Goal: Transaction & Acquisition: Book appointment/travel/reservation

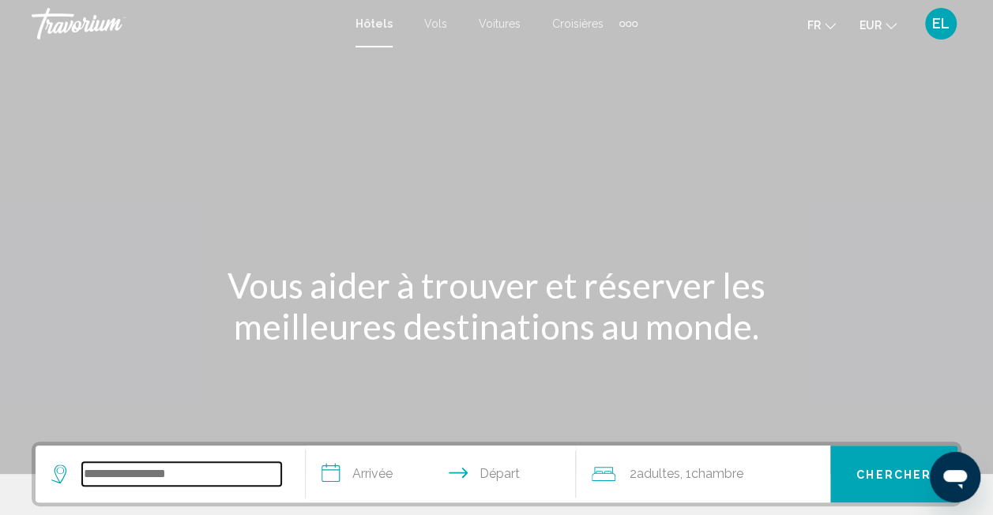
click at [155, 480] on input "Search widget" at bounding box center [181, 474] width 199 height 24
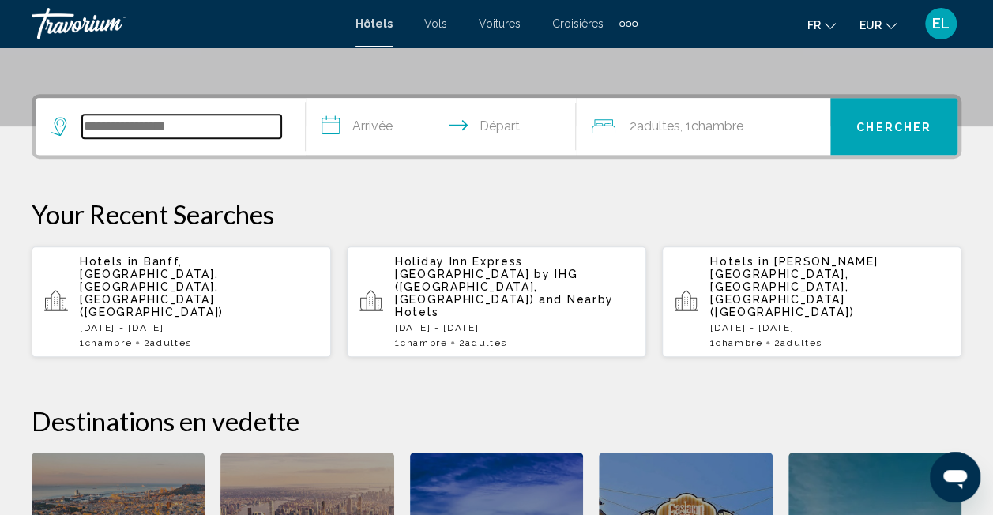
scroll to position [390, 0]
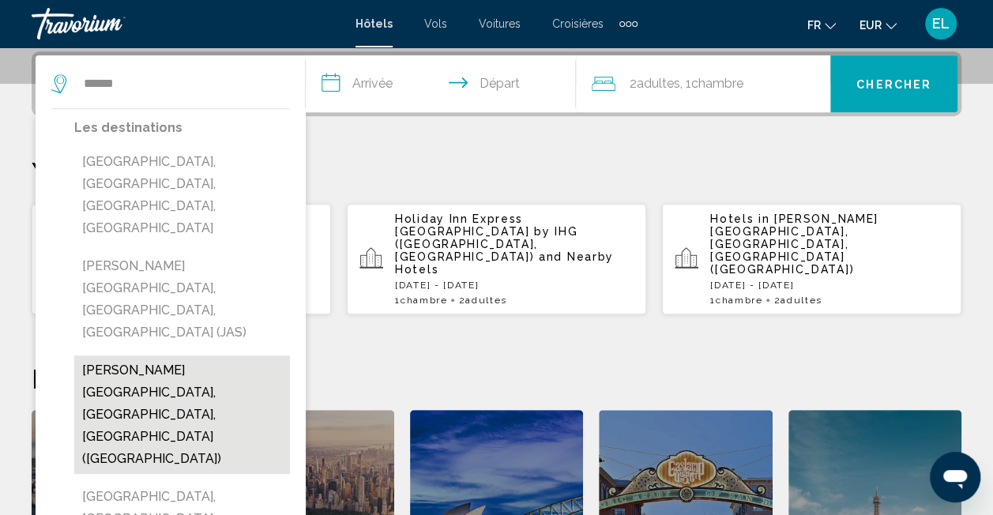
click at [225, 356] on button "[PERSON_NAME][GEOGRAPHIC_DATA], [GEOGRAPHIC_DATA], [GEOGRAPHIC_DATA] ([GEOGRAPH…" at bounding box center [182, 415] width 216 height 119
type input "**********"
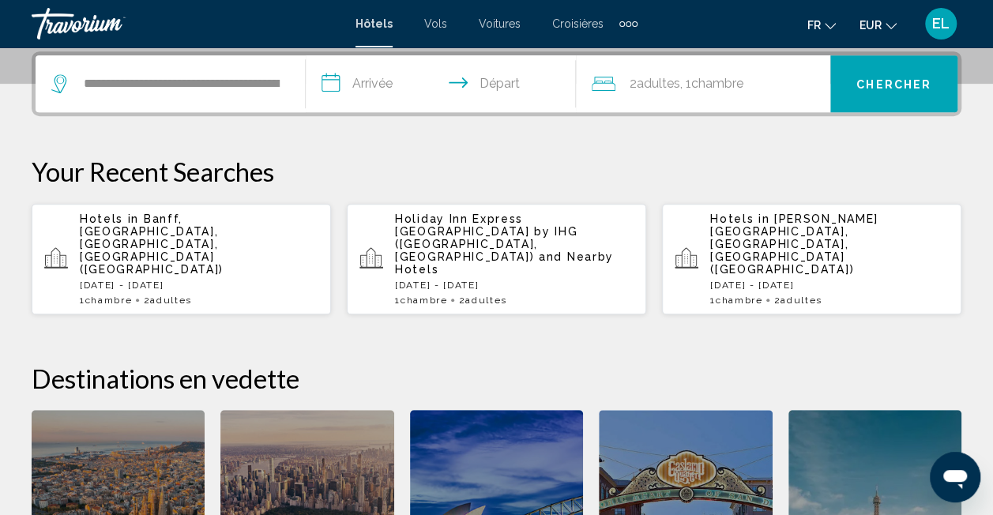
click at [378, 90] on input "**********" at bounding box center [444, 86] width 277 height 62
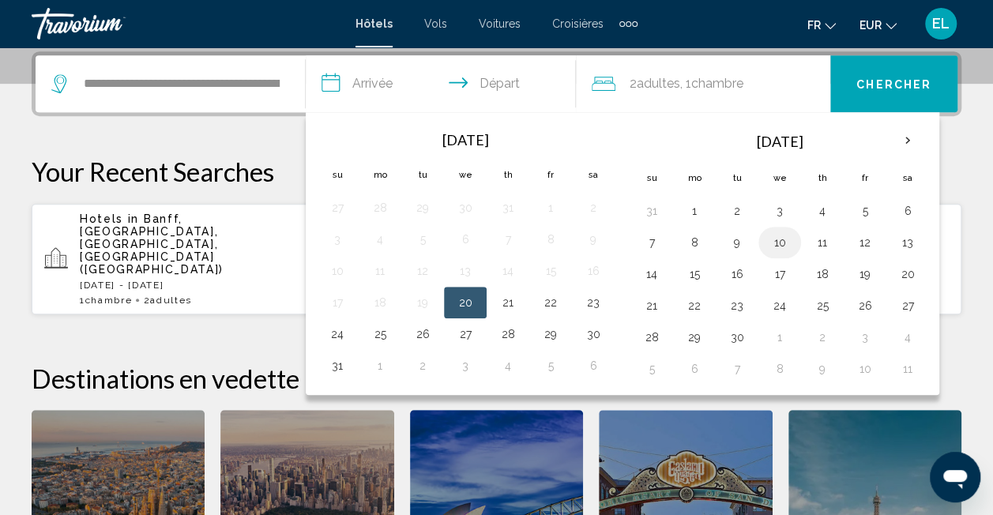
click at [780, 239] on button "10" at bounding box center [779, 242] width 25 height 22
click at [853, 235] on button "12" at bounding box center [865, 242] width 25 height 22
type input "**********"
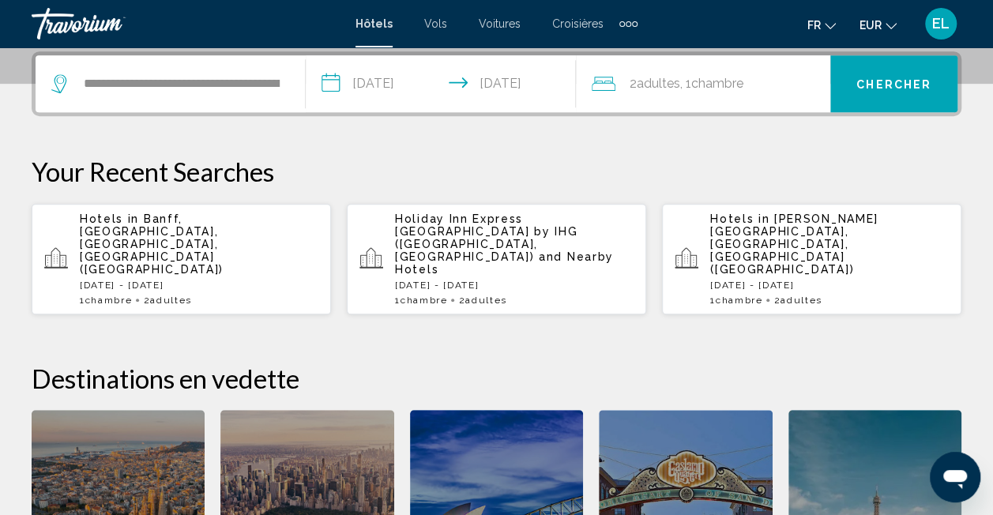
click at [910, 91] on button "Chercher" at bounding box center [893, 83] width 127 height 57
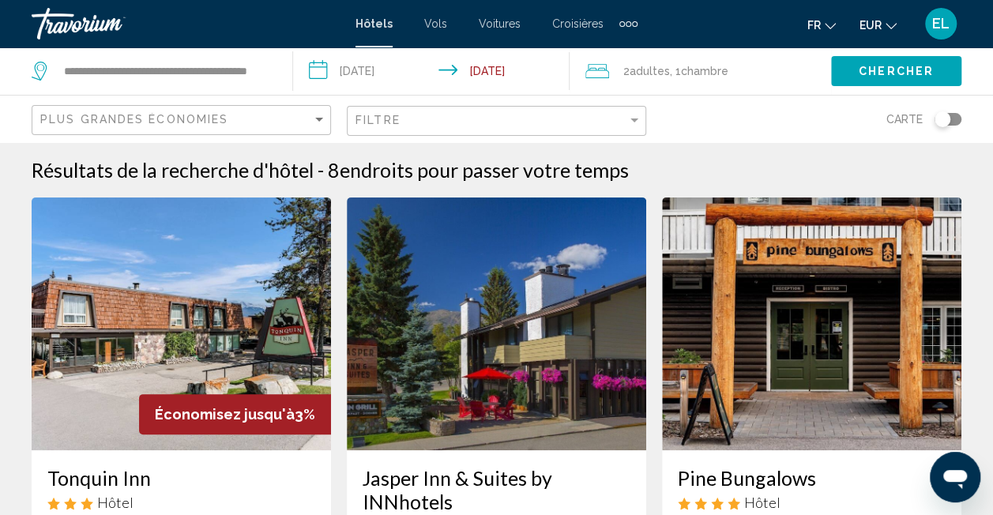
click at [607, 126] on div "Filtre" at bounding box center [499, 121] width 286 height 29
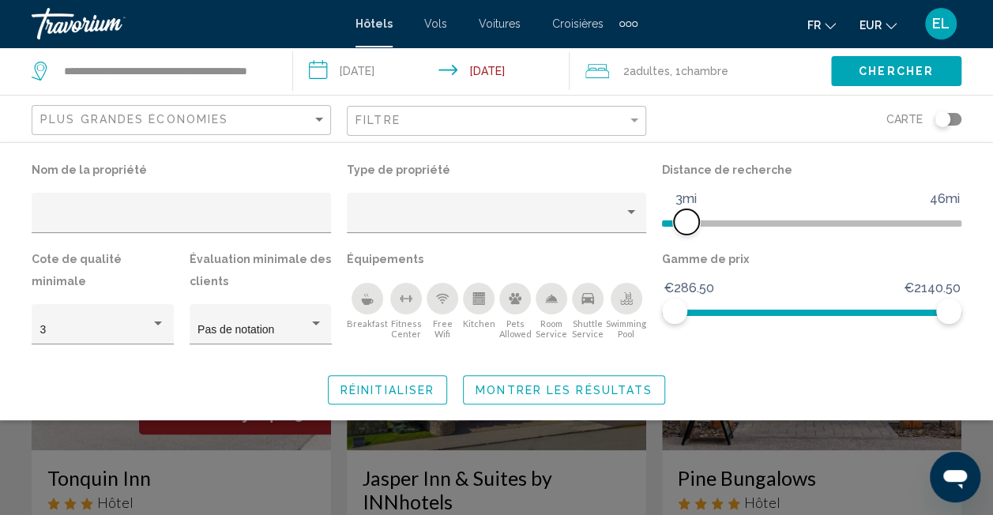
drag, startPoint x: 850, startPoint y: 221, endPoint x: 684, endPoint y: 218, distance: 166.0
click at [684, 218] on span "Hotel Filters" at bounding box center [686, 221] width 25 height 25
drag, startPoint x: 950, startPoint y: 313, endPoint x: 738, endPoint y: 322, distance: 211.9
click at [738, 322] on span "Hotel Filters" at bounding box center [737, 311] width 25 height 25
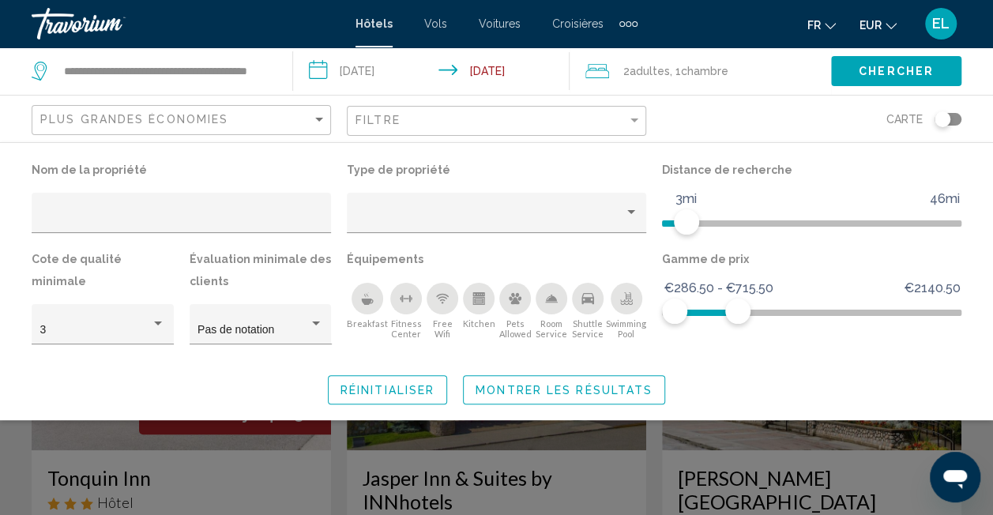
click at [570, 391] on span "Montrer les résultats" at bounding box center [564, 390] width 177 height 13
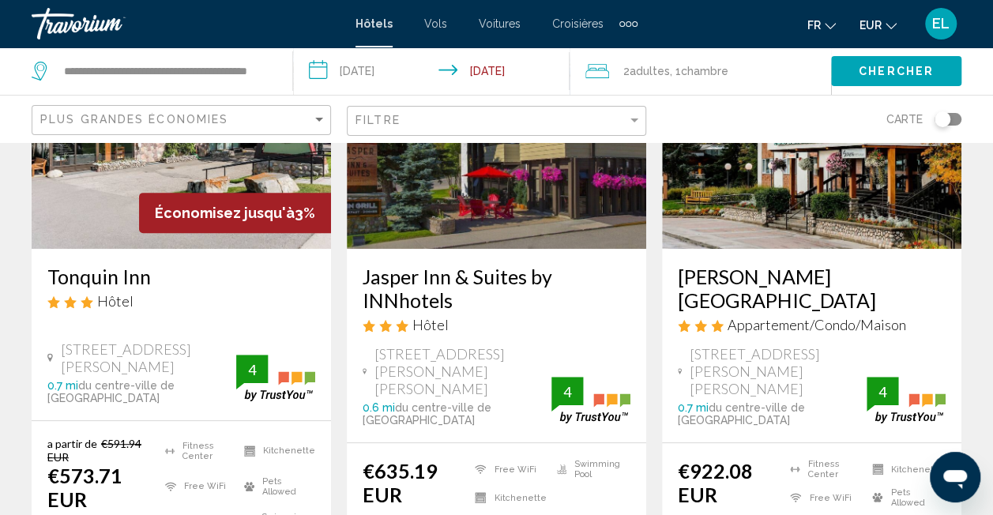
scroll to position [237, 0]
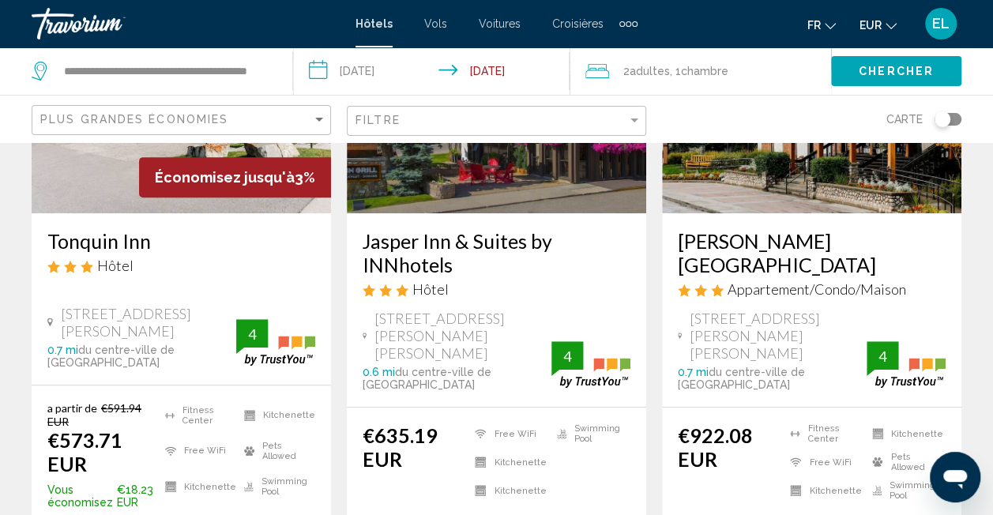
click at [886, 25] on icon "Change currency" at bounding box center [891, 26] width 11 height 11
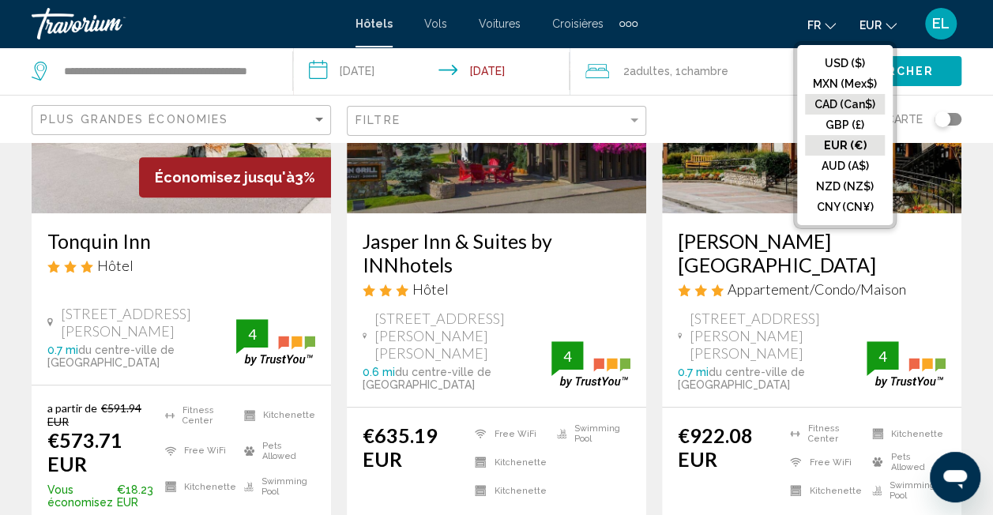
click at [841, 99] on button "CAD (Can$)" at bounding box center [845, 104] width 80 height 21
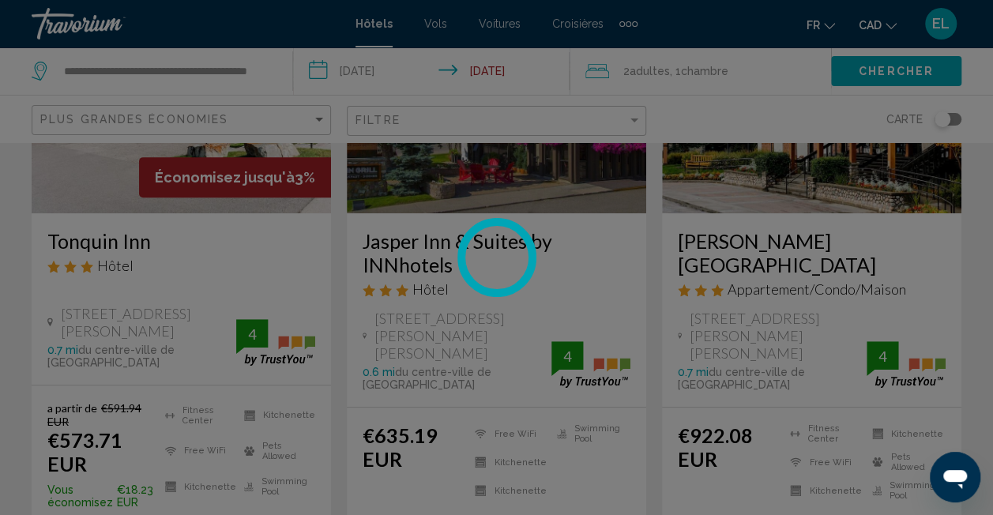
scroll to position [3, 0]
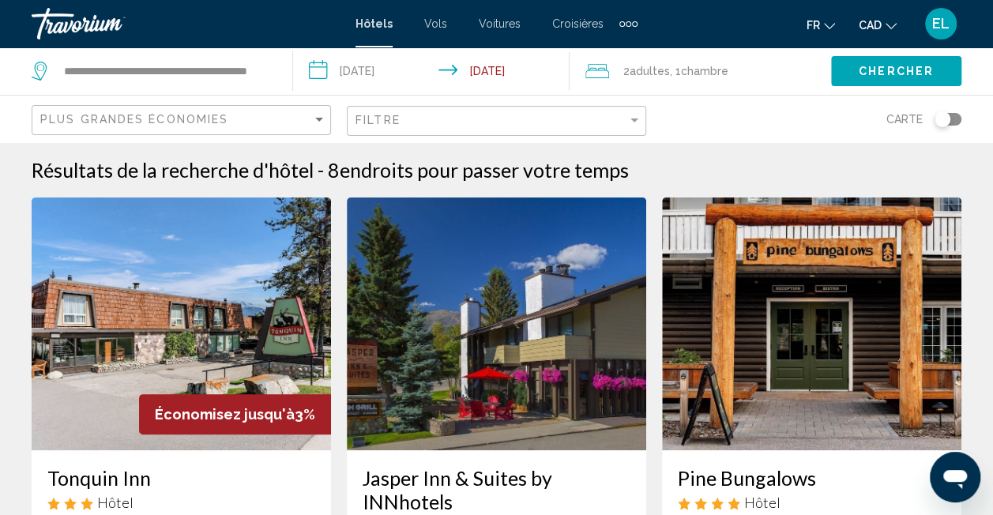
click at [943, 120] on div "Toggle map" at bounding box center [943, 119] width 16 height 16
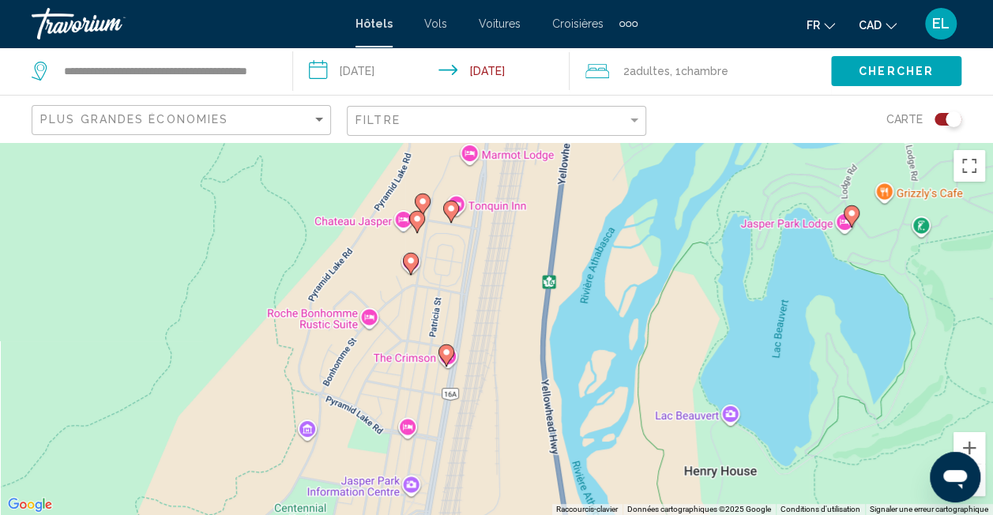
drag, startPoint x: 363, startPoint y: 359, endPoint x: 501, endPoint y: 271, distance: 163.1
click at [501, 271] on div "Pour activer le glissement du marqueur avec le clavier, appuyez sur Alt+Entrée.…" at bounding box center [496, 328] width 993 height 373
click at [448, 354] on image "Main content" at bounding box center [446, 352] width 9 height 9
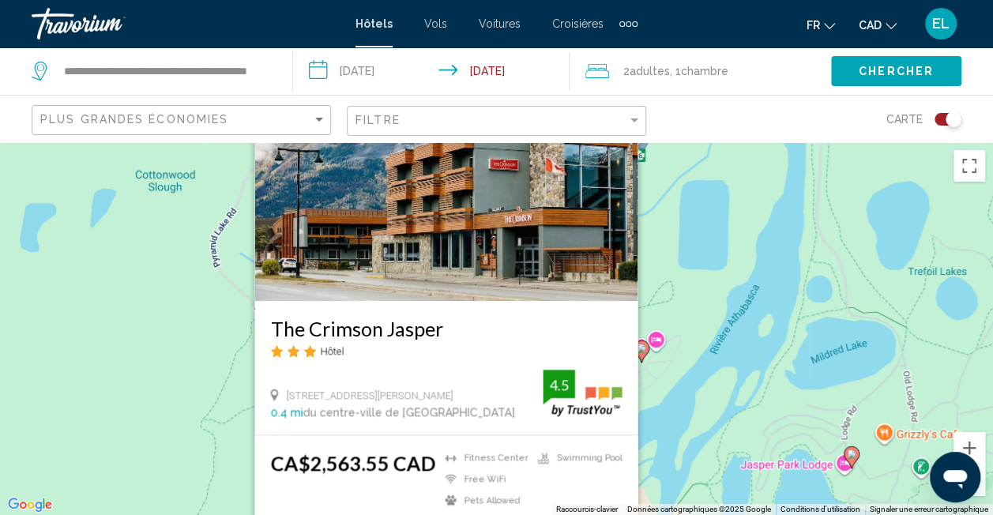
click at [684, 303] on div "Pour activer le glissement du marqueur avec le clavier, appuyez sur Alt+Entrée.…" at bounding box center [496, 328] width 993 height 373
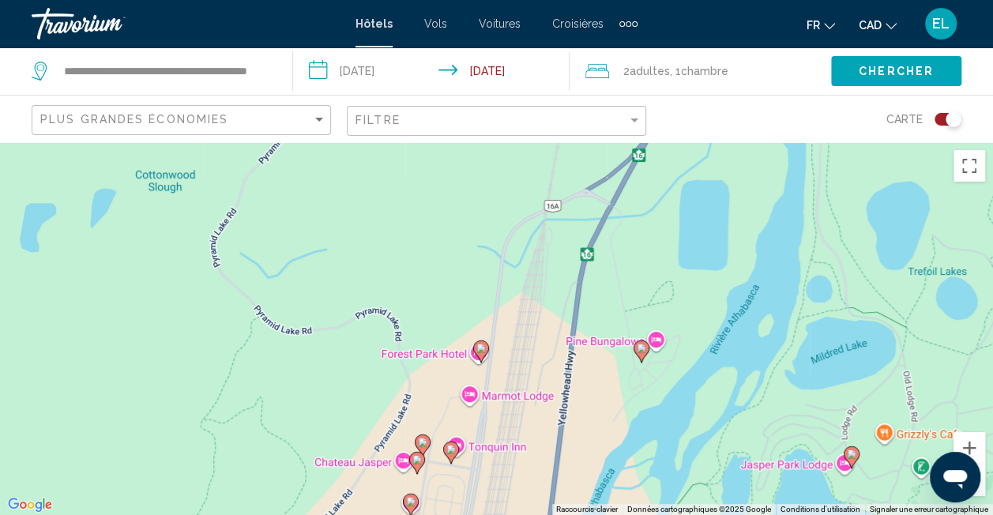
click at [645, 353] on icon "Main content" at bounding box center [641, 351] width 14 height 21
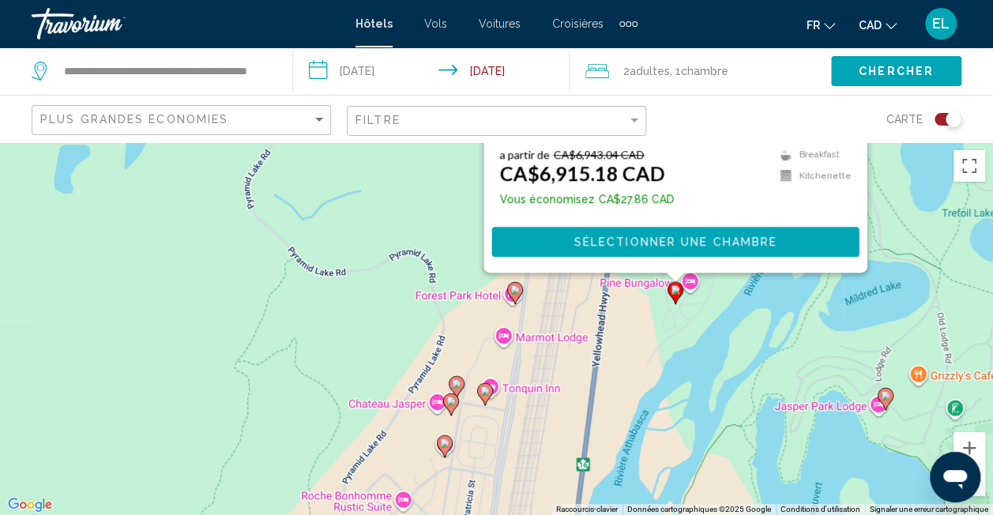
drag, startPoint x: 351, startPoint y: 399, endPoint x: 388, endPoint y: 79, distance: 322.1
click at [387, 142] on div "**********" at bounding box center [496, 399] width 993 height 515
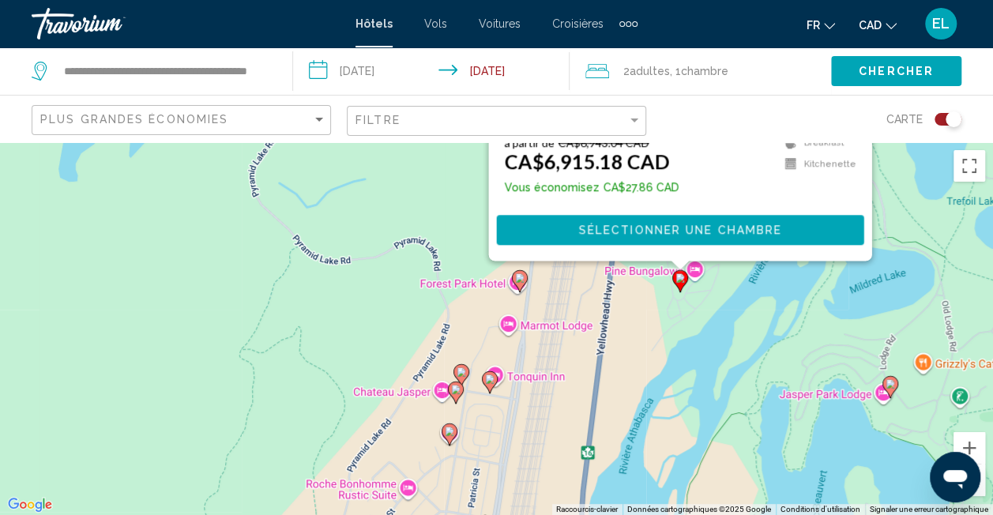
click at [490, 387] on icon "Main content" at bounding box center [489, 382] width 14 height 21
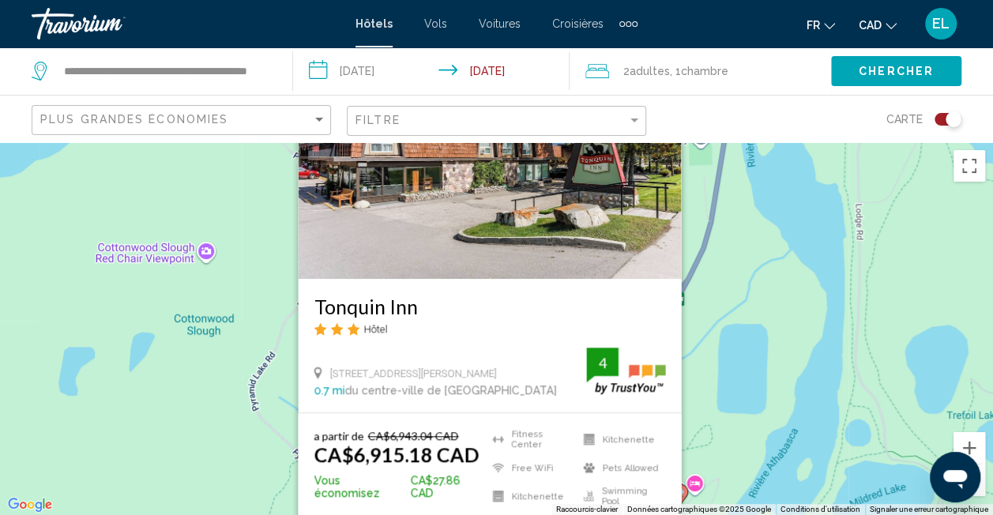
click at [186, 420] on div "Pour activer le glissement du marqueur avec le clavier, appuyez sur Alt+Entrée.…" at bounding box center [496, 328] width 993 height 373
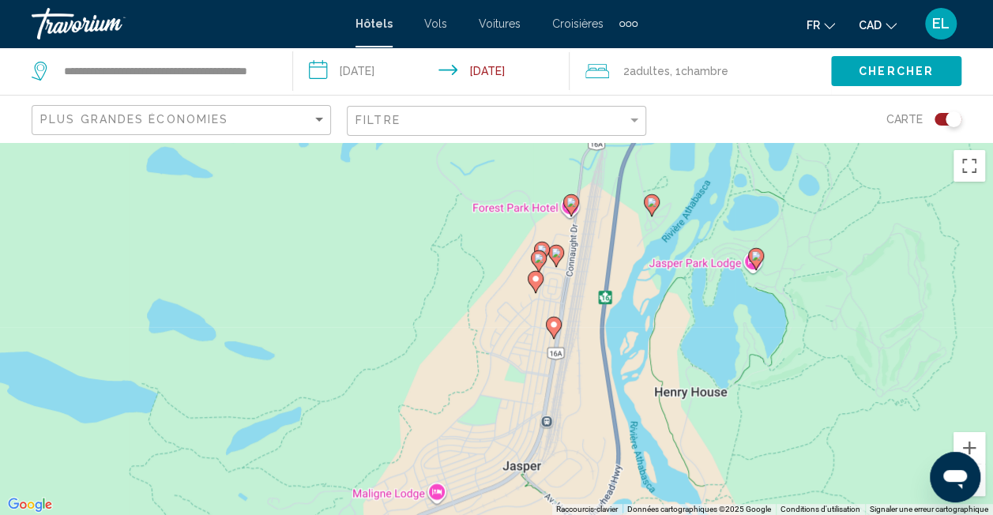
drag, startPoint x: 383, startPoint y: 404, endPoint x: 603, endPoint y: 160, distance: 327.8
click at [603, 160] on div "Pour activer le glissement du marqueur avec le clavier, appuyez sur Alt+Entrée.…" at bounding box center [496, 328] width 993 height 373
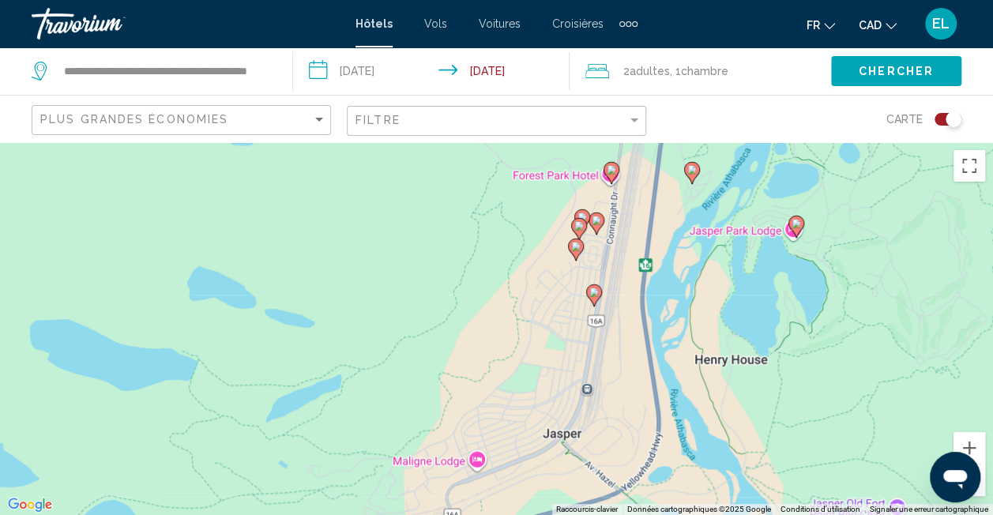
click at [574, 253] on icon "Main content" at bounding box center [575, 249] width 14 height 21
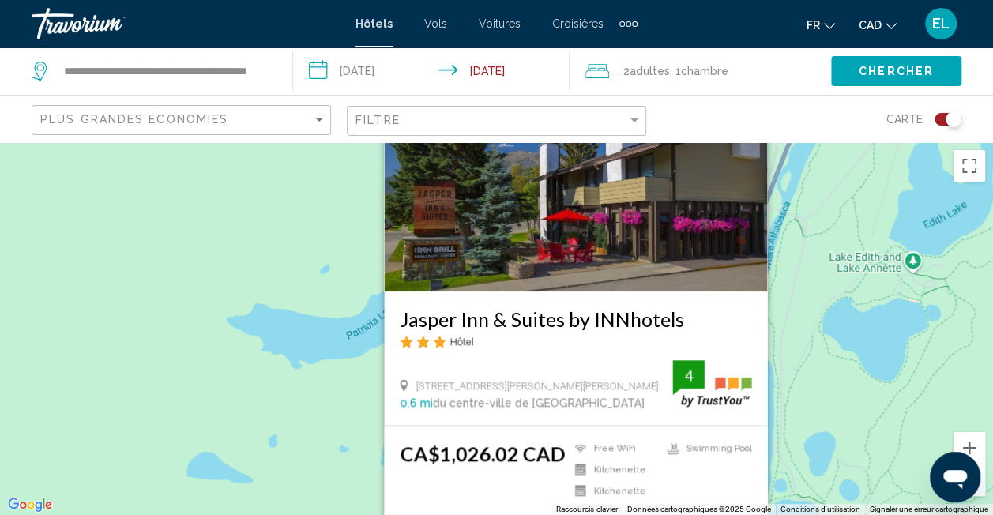
click at [241, 382] on div "Pour activer le glissement du marqueur avec le clavier, appuyez sur Alt+Entrée.…" at bounding box center [496, 328] width 993 height 373
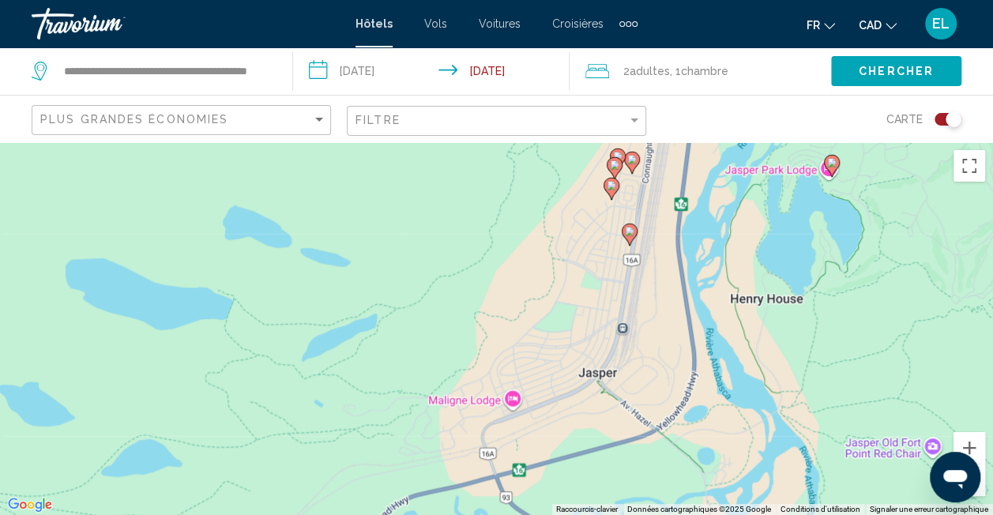
drag, startPoint x: 583, startPoint y: 266, endPoint x: 623, endPoint y: 21, distance: 249.0
click at [623, 21] on div "**********" at bounding box center [496, 257] width 993 height 515
click at [619, 152] on image "Main content" at bounding box center [617, 154] width 9 height 9
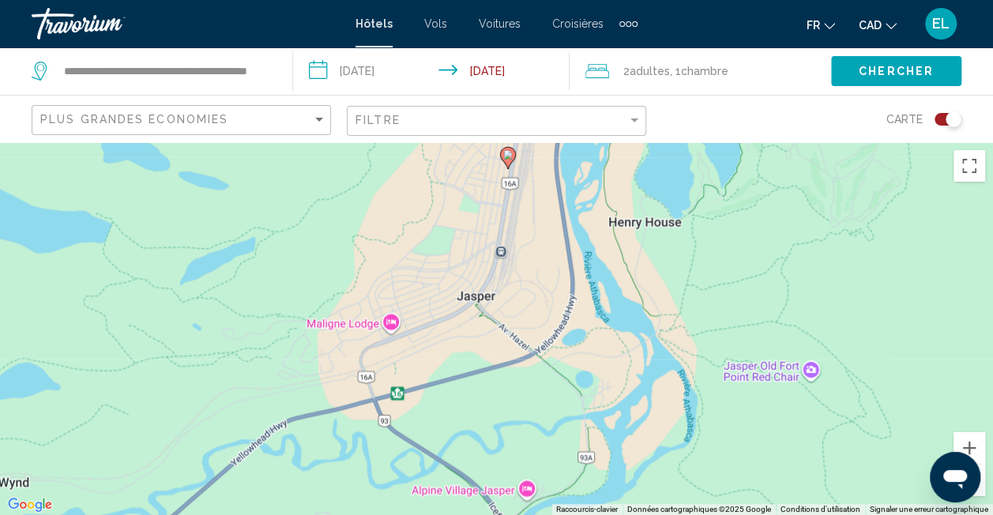
drag, startPoint x: 368, startPoint y: 462, endPoint x: 247, endPoint y: -56, distance: 532.4
click at [247, 0] on html "**********" at bounding box center [496, 257] width 993 height 515
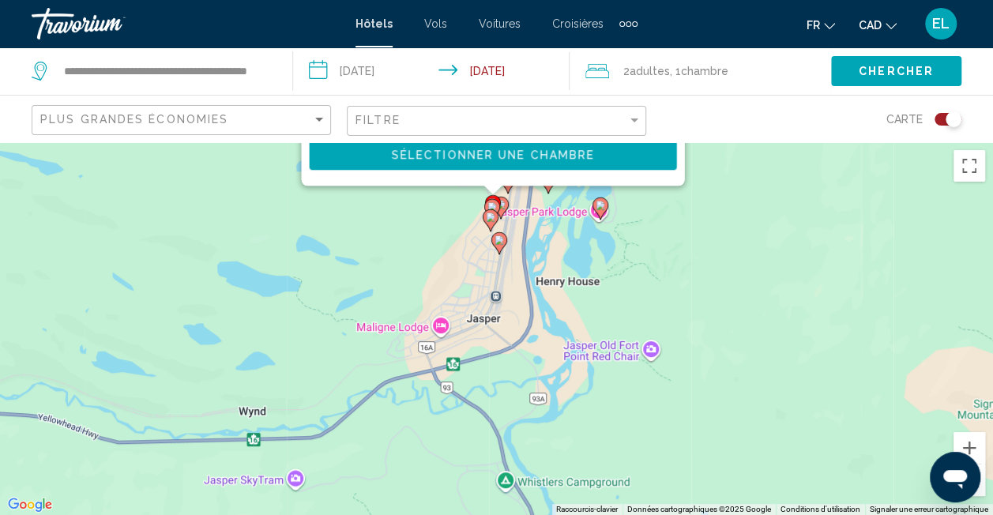
drag, startPoint x: 510, startPoint y: 296, endPoint x: 490, endPoint y: 343, distance: 50.6
click at [490, 343] on div "Pour activer le glissement du marqueur avec le clavier, appuyez sur Alt+Entrée.…" at bounding box center [496, 328] width 993 height 373
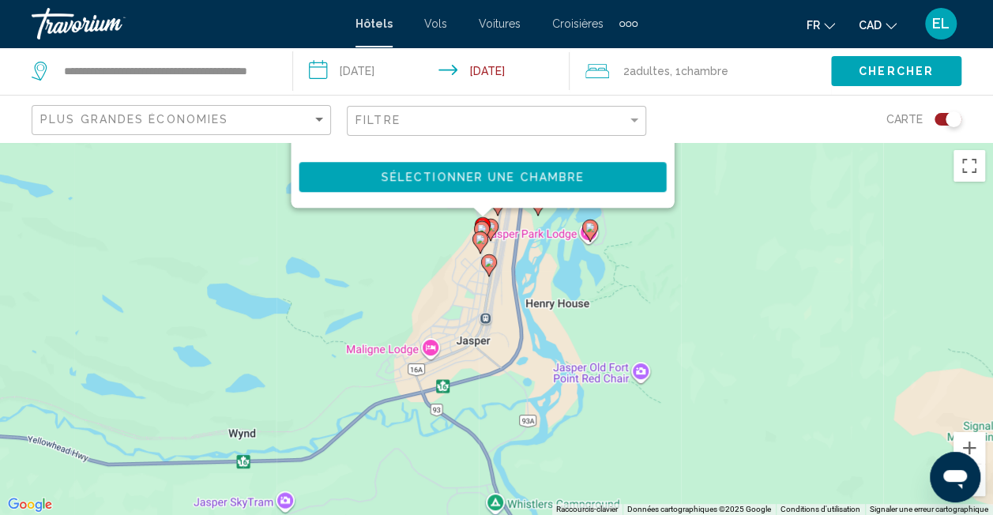
click at [592, 231] on image "Main content" at bounding box center [589, 227] width 9 height 9
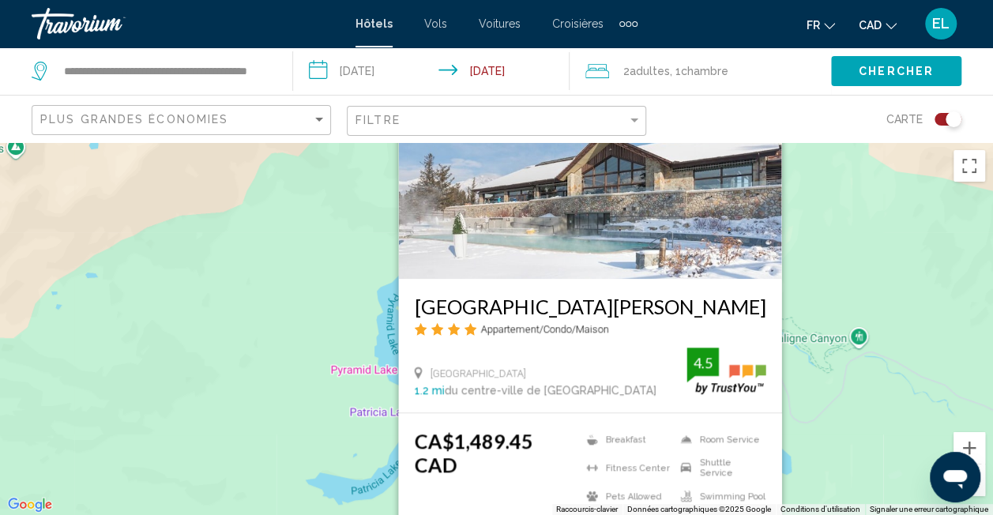
click at [264, 338] on div "Pour activer le glissement du marqueur avec le clavier, appuyez sur Alt+Entrée.…" at bounding box center [496, 328] width 993 height 373
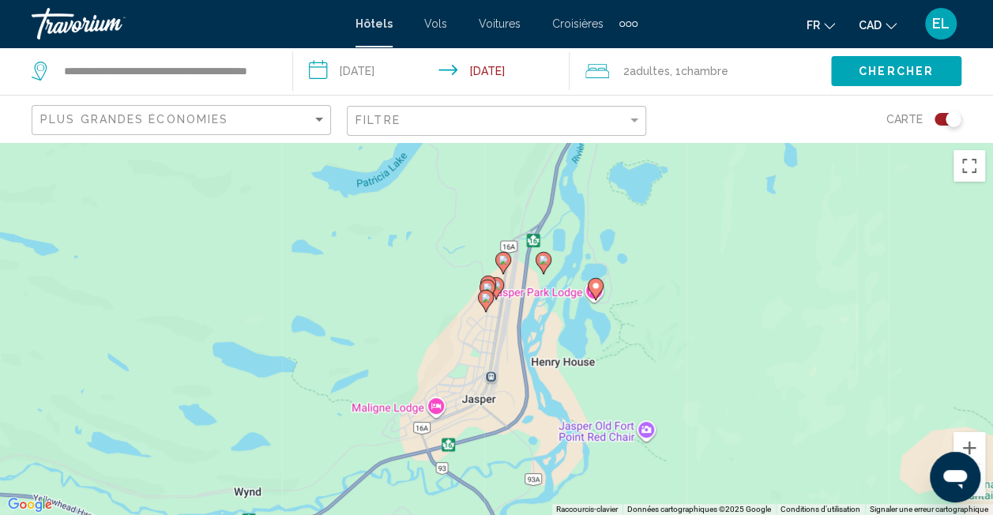
drag, startPoint x: 510, startPoint y: 385, endPoint x: 516, endPoint y: 73, distance: 312.1
click at [516, 142] on div "**********" at bounding box center [496, 399] width 993 height 515
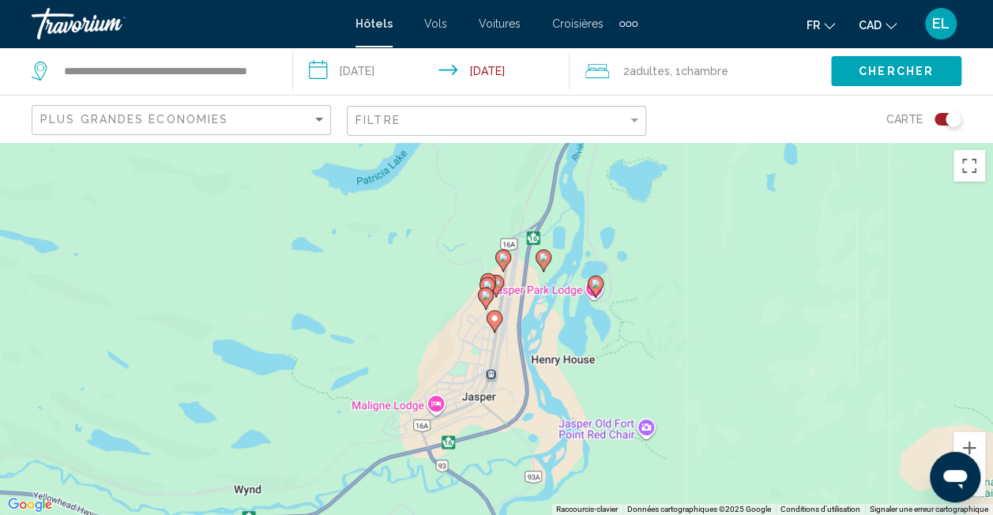
click at [499, 284] on image "Main content" at bounding box center [495, 282] width 9 height 9
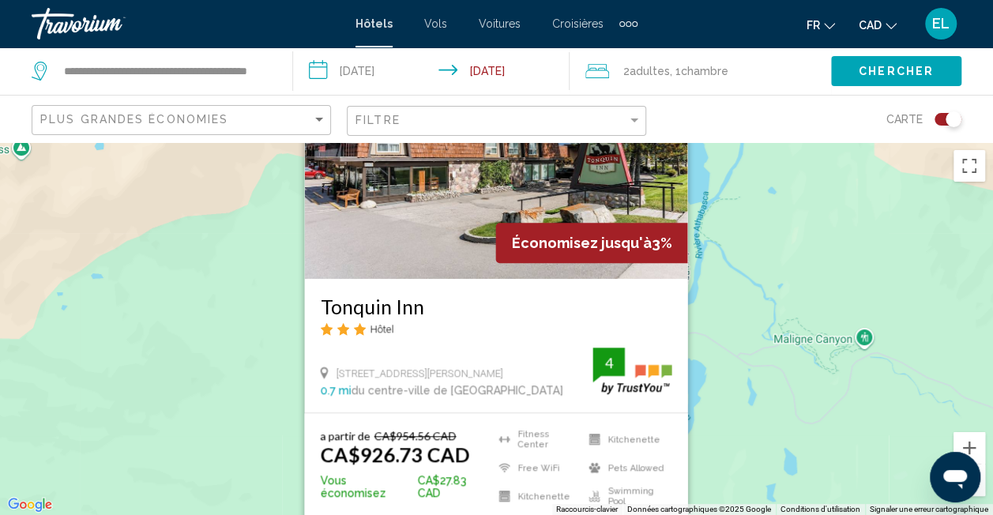
click at [218, 349] on div "Pour activer le glissement du marqueur avec le clavier, appuyez sur Alt+Entrée.…" at bounding box center [496, 328] width 993 height 373
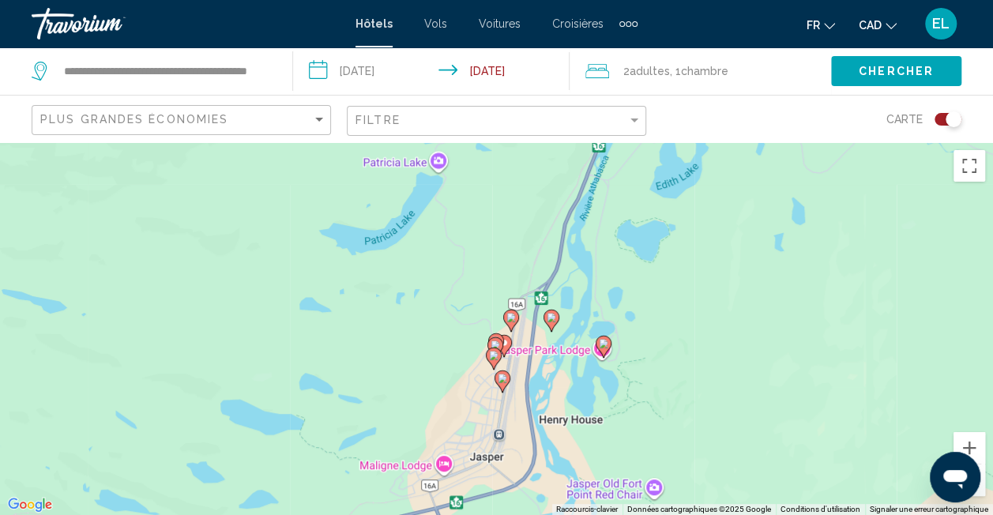
drag, startPoint x: 548, startPoint y: 382, endPoint x: 557, endPoint y: 123, distance: 259.3
click at [557, 142] on div "**********" at bounding box center [496, 399] width 993 height 515
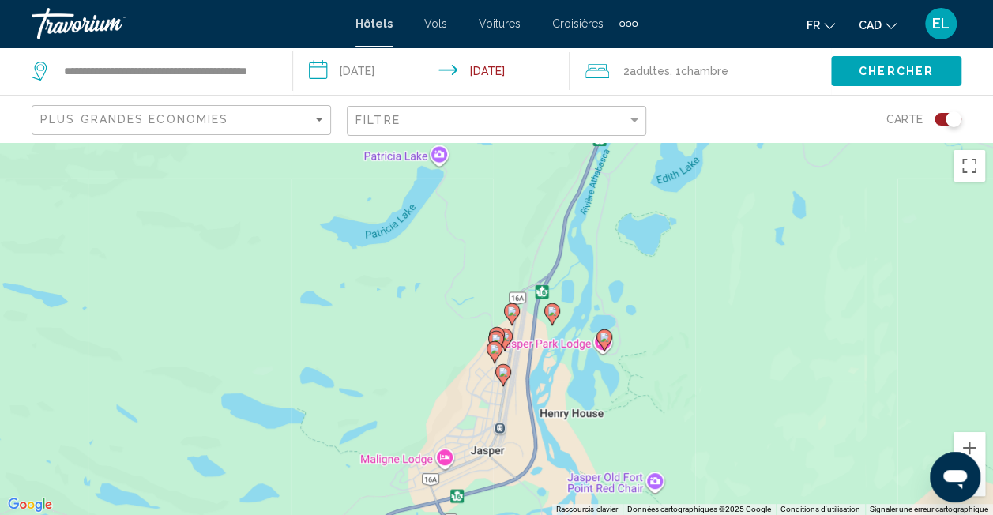
click at [507, 338] on image "Main content" at bounding box center [504, 336] width 9 height 9
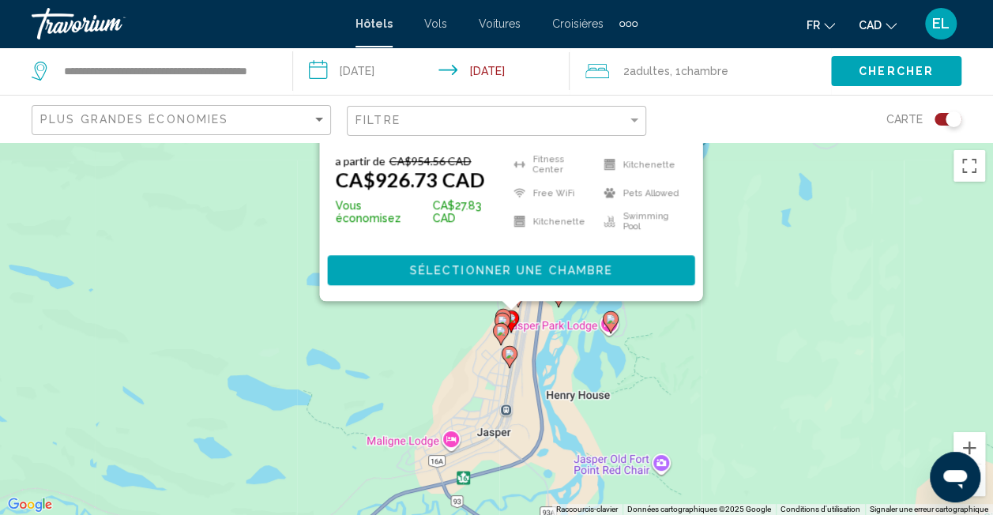
drag, startPoint x: 254, startPoint y: 435, endPoint x: 261, endPoint y: 158, distance: 276.6
click at [261, 158] on div "Pour activer le glissement du marqueur avec le clavier, appuyez sur Alt+Entrée.…" at bounding box center [496, 328] width 993 height 373
click at [505, 311] on icon "Main content" at bounding box center [502, 320] width 14 height 21
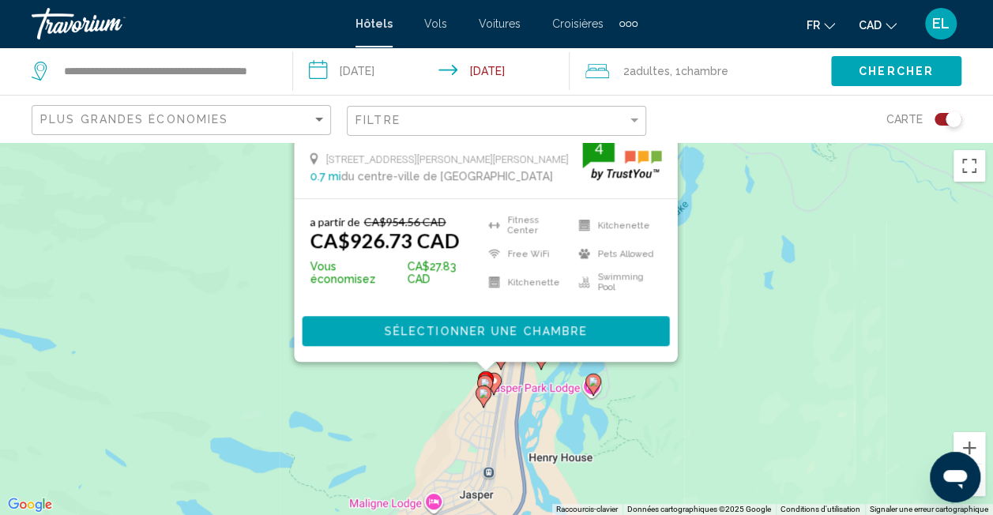
drag, startPoint x: 201, startPoint y: 415, endPoint x: 183, endPoint y: 198, distance: 217.2
click at [183, 198] on div "Pour activer le glissement du marqueur avec le clavier, appuyez sur Alt+Entrée.…" at bounding box center [496, 328] width 993 height 373
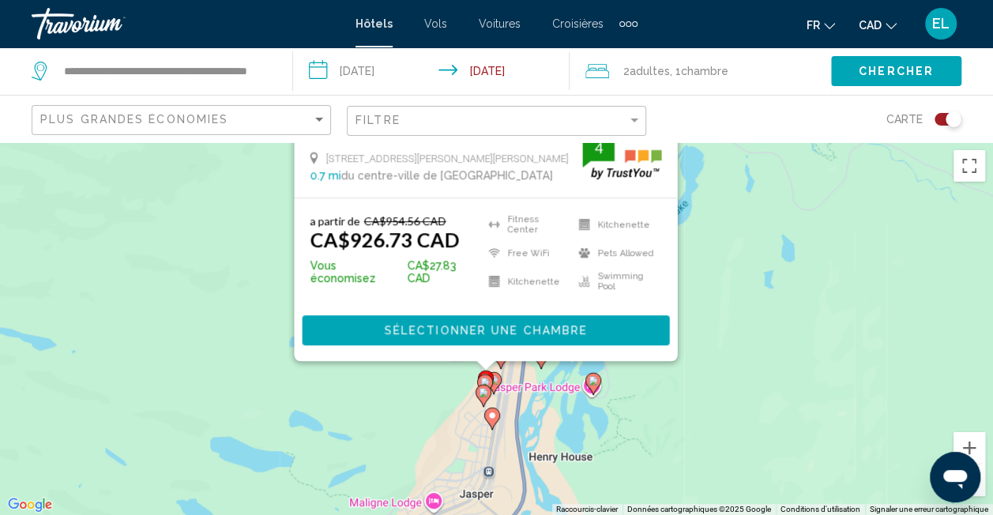
click at [484, 380] on image "Main content" at bounding box center [484, 382] width 9 height 9
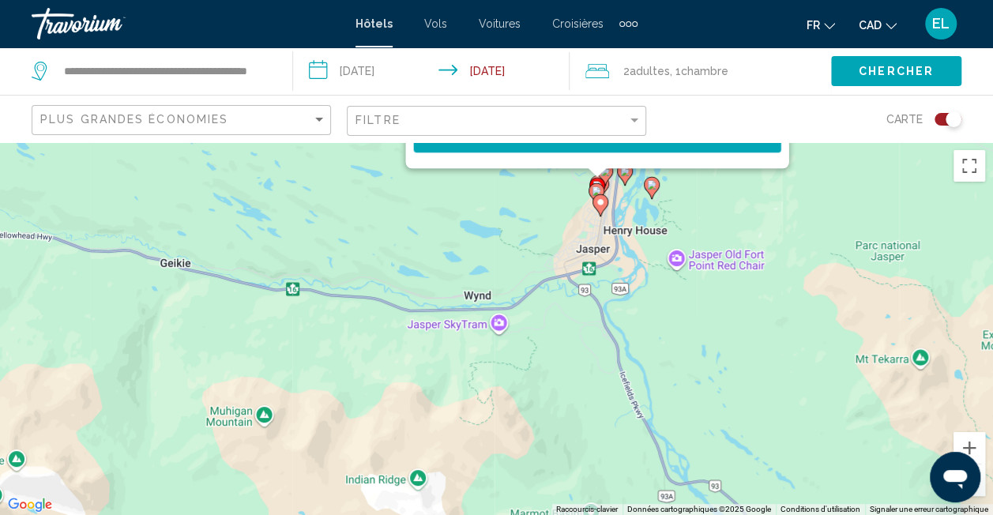
drag, startPoint x: 853, startPoint y: 381, endPoint x: 787, endPoint y: 183, distance: 208.1
click at [838, 142] on div "**********" at bounding box center [496, 399] width 993 height 515
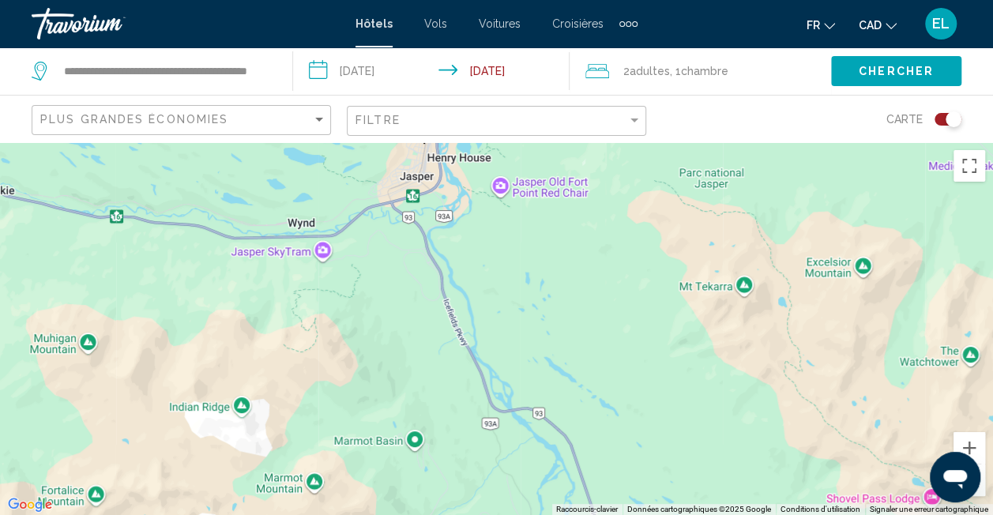
drag, startPoint x: 781, startPoint y: 378, endPoint x: 623, endPoint y: 284, distance: 183.2
click at [623, 284] on div "Pour activer le glissement du marqueur avec le clavier, appuyez sur Alt+Entrée.…" at bounding box center [496, 328] width 993 height 373
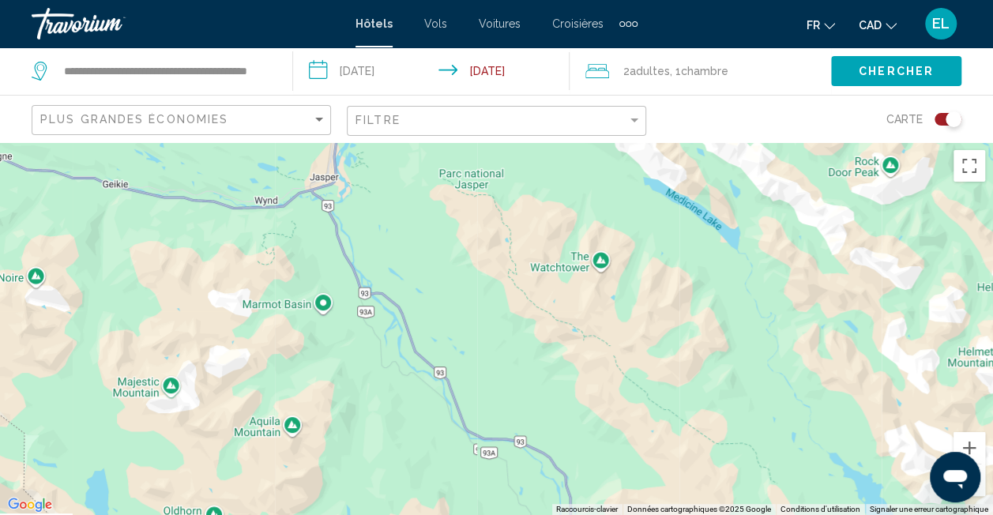
drag, startPoint x: 448, startPoint y: 227, endPoint x: 578, endPoint y: 441, distance: 250.7
click at [578, 442] on div "Main content" at bounding box center [496, 328] width 993 height 373
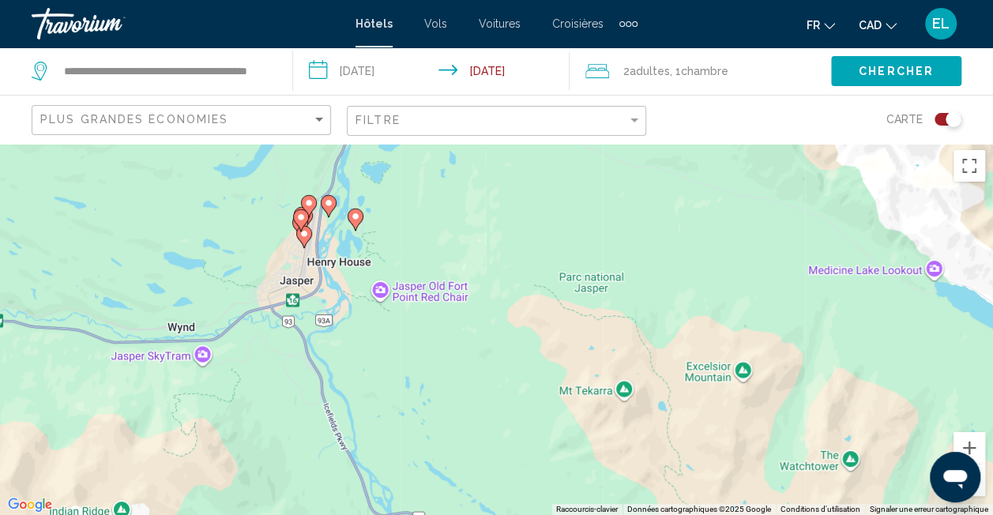
drag, startPoint x: 390, startPoint y: 249, endPoint x: 552, endPoint y: 459, distance: 265.8
click at [551, 458] on div "Pour activer le glissement du marqueur avec le clavier, appuyez sur Alt+Entrée.…" at bounding box center [496, 328] width 993 height 373
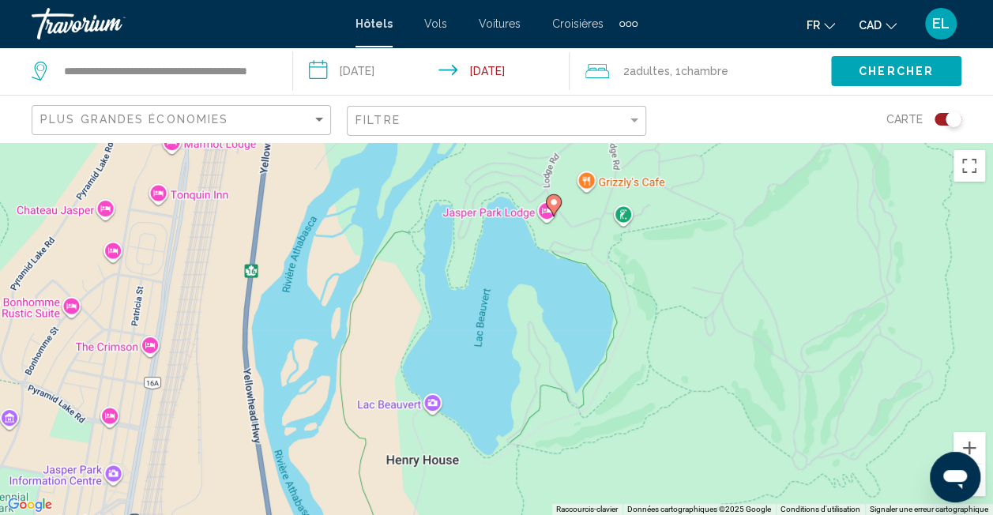
drag, startPoint x: 738, startPoint y: 377, endPoint x: 931, endPoint y: 450, distance: 206.3
click at [931, 450] on div "Pour activer le glissement du marqueur avec le clavier, appuyez sur Alt+Entrée.…" at bounding box center [496, 328] width 993 height 373
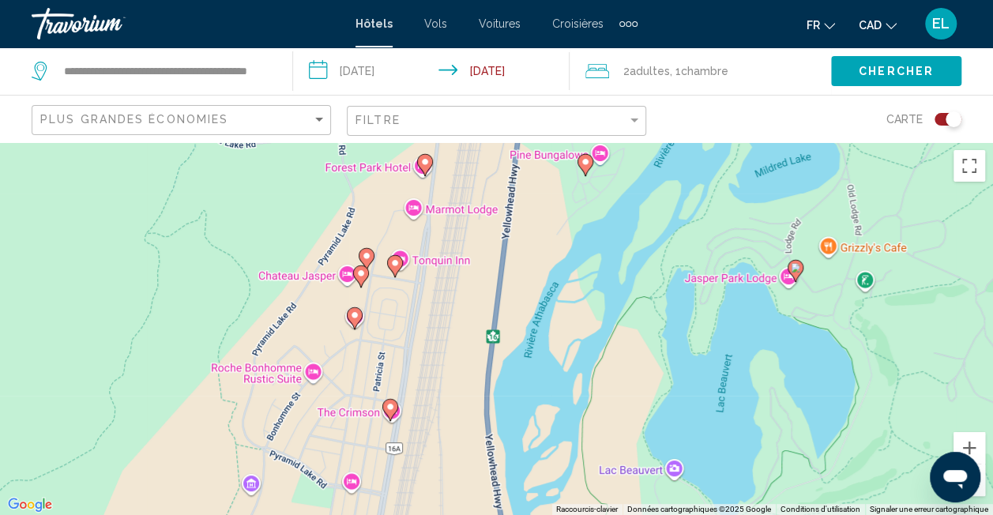
drag, startPoint x: 676, startPoint y: 324, endPoint x: 918, endPoint y: 389, distance: 250.3
click at [918, 389] on div "Pour activer le glissement du marqueur avec le clavier, appuyez sur Alt+Entrée.…" at bounding box center [496, 328] width 993 height 373
click at [392, 269] on icon "Main content" at bounding box center [394, 266] width 14 height 21
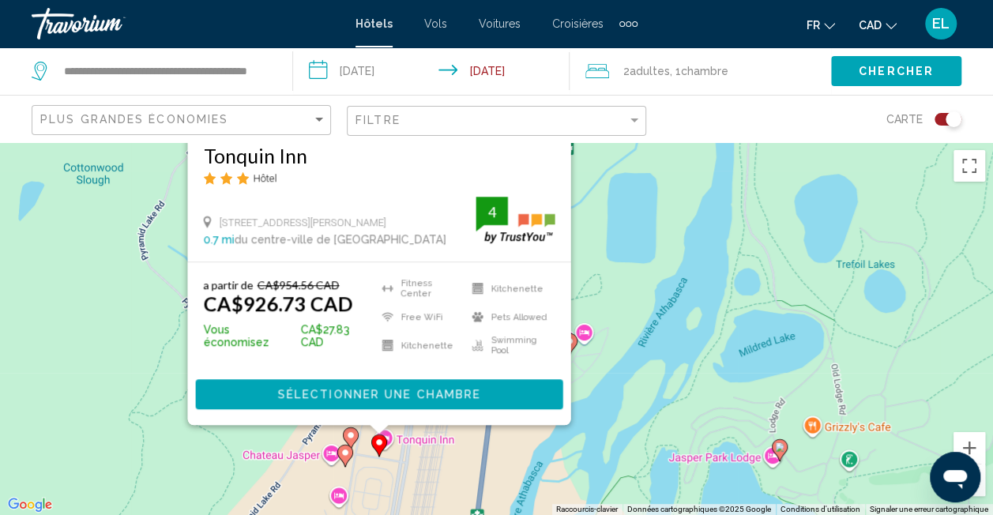
drag, startPoint x: 672, startPoint y: 433, endPoint x: 657, endPoint y: 280, distance: 154.0
click at [657, 280] on div "Pour activer le glissement du marqueur avec le clavier, appuyez sur Alt+Entrée.…" at bounding box center [496, 328] width 993 height 373
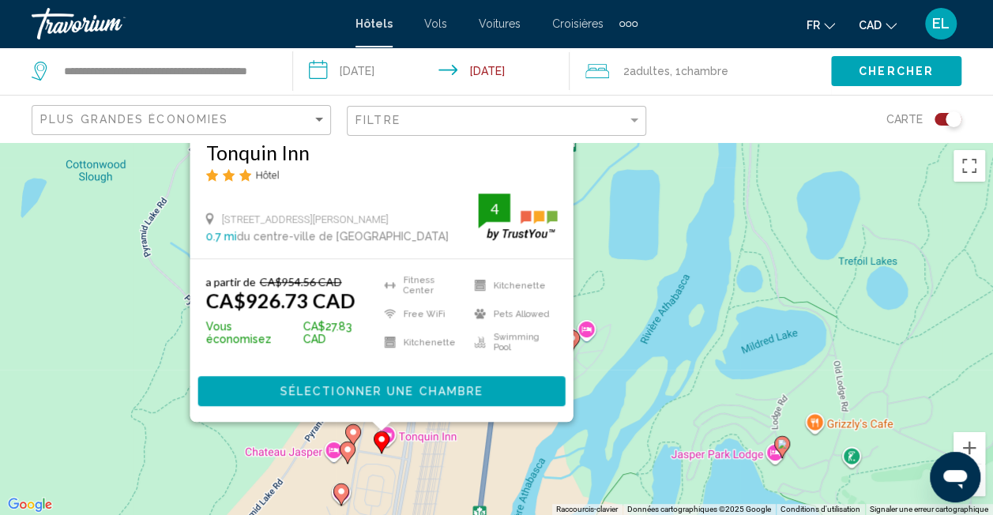
click at [353, 433] on image "Main content" at bounding box center [352, 431] width 9 height 9
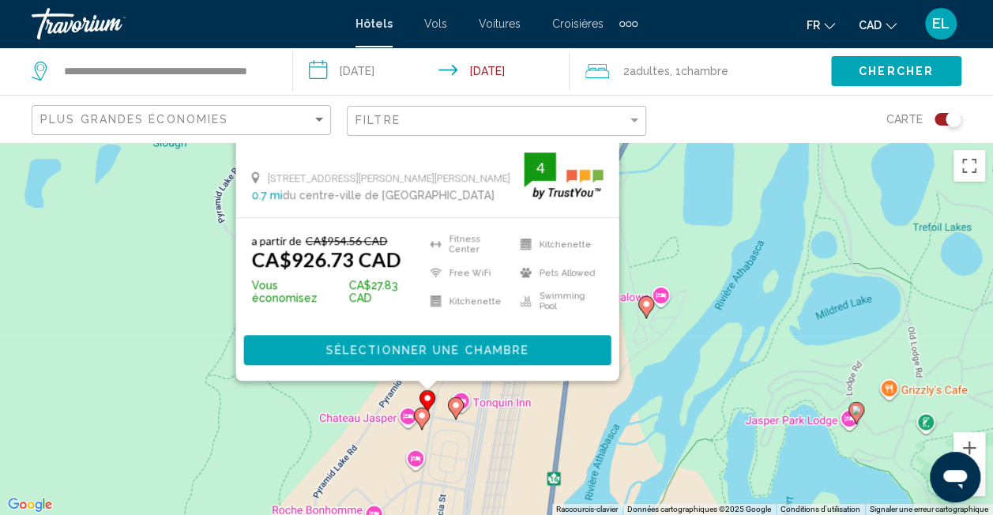
drag, startPoint x: 616, startPoint y: 416, endPoint x: 693, endPoint y: 216, distance: 214.1
click at [693, 216] on div "Pour activer le glissement du marqueur avec le clavier, appuyez sur Alt+Entrée.…" at bounding box center [496, 328] width 993 height 373
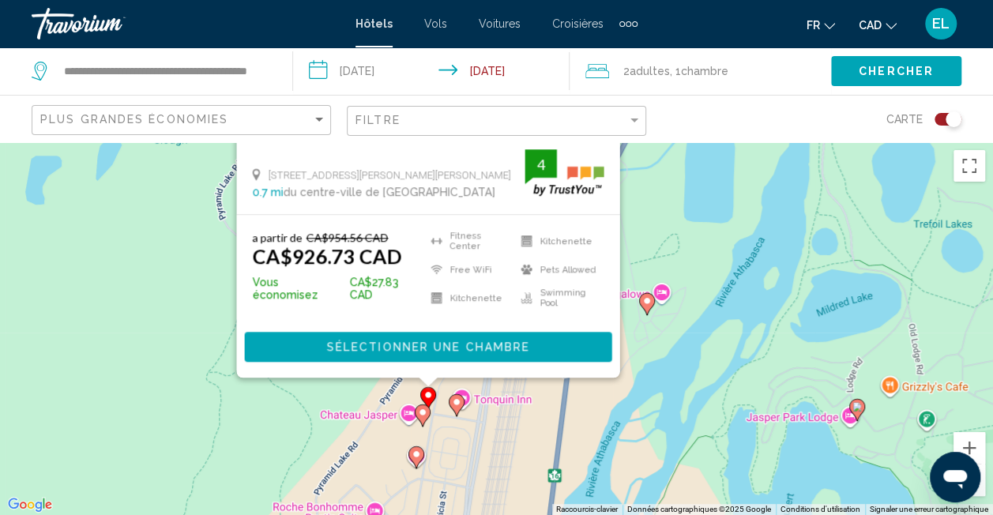
click at [419, 416] on image "Main content" at bounding box center [422, 412] width 9 height 9
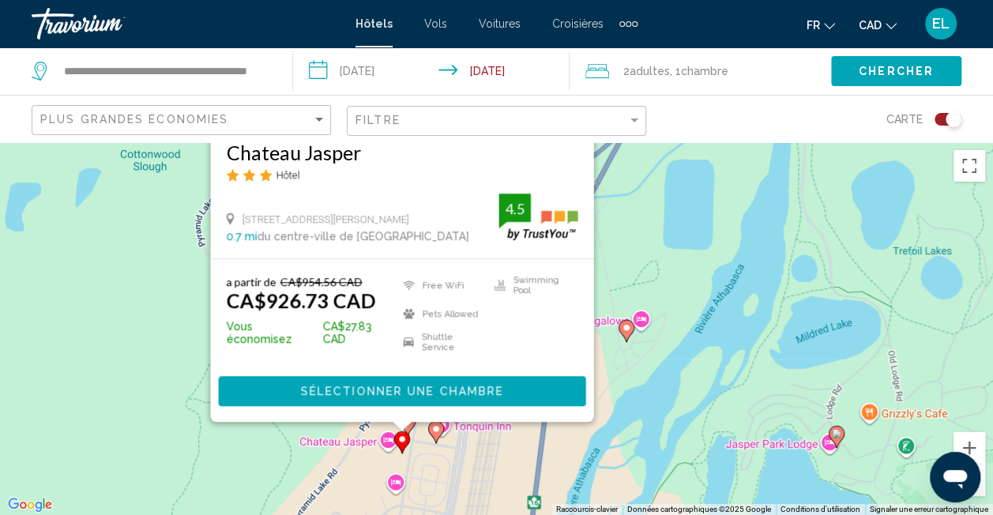
drag, startPoint x: 683, startPoint y: 461, endPoint x: 660, endPoint y: 299, distance: 163.6
click at [660, 299] on div "Pour activer le glissement du marqueur avec le clavier, appuyez sur Alt+Entrée.…" at bounding box center [496, 328] width 993 height 373
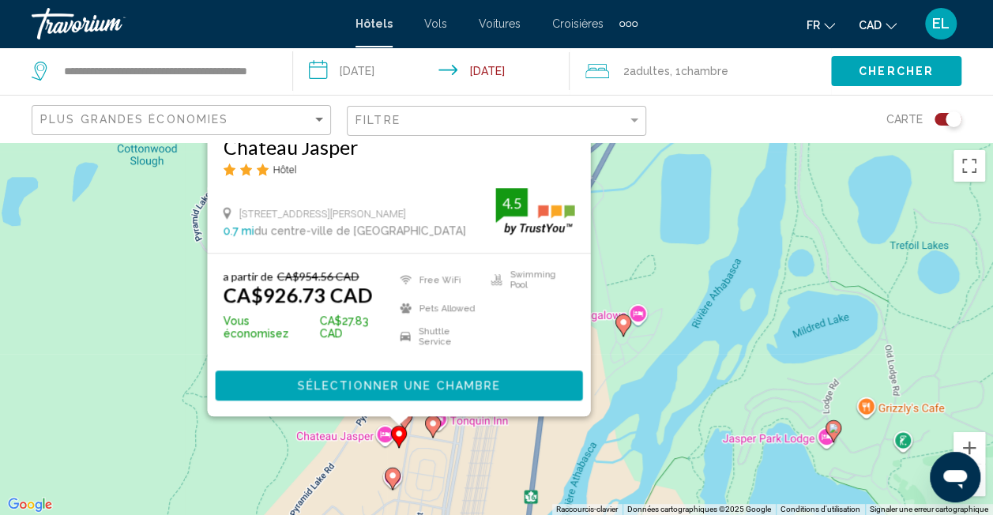
click at [431, 427] on image "Main content" at bounding box center [432, 423] width 9 height 9
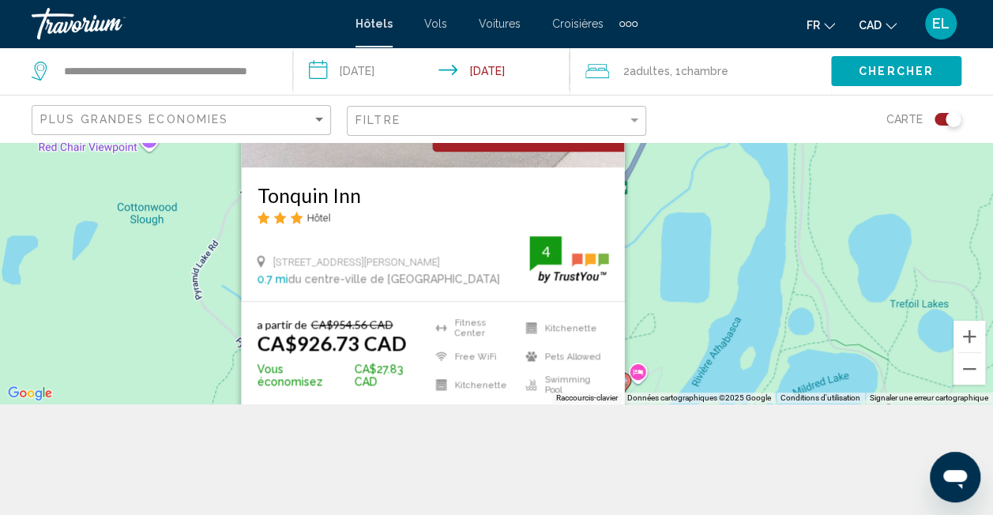
scroll to position [142, 0]
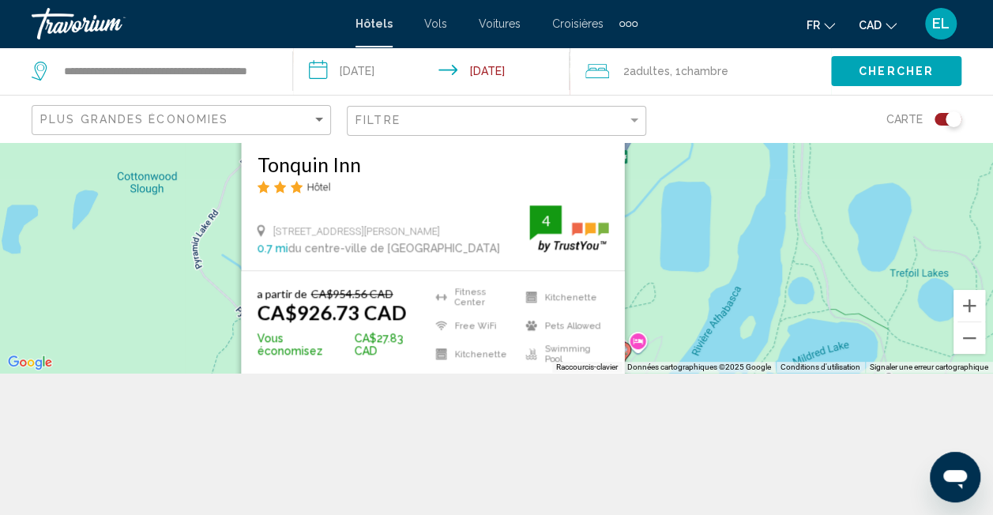
click at [152, 307] on div "Pour activer le glissement du marqueur avec le clavier, appuyez sur Alt+Entrée.…" at bounding box center [496, 186] width 993 height 373
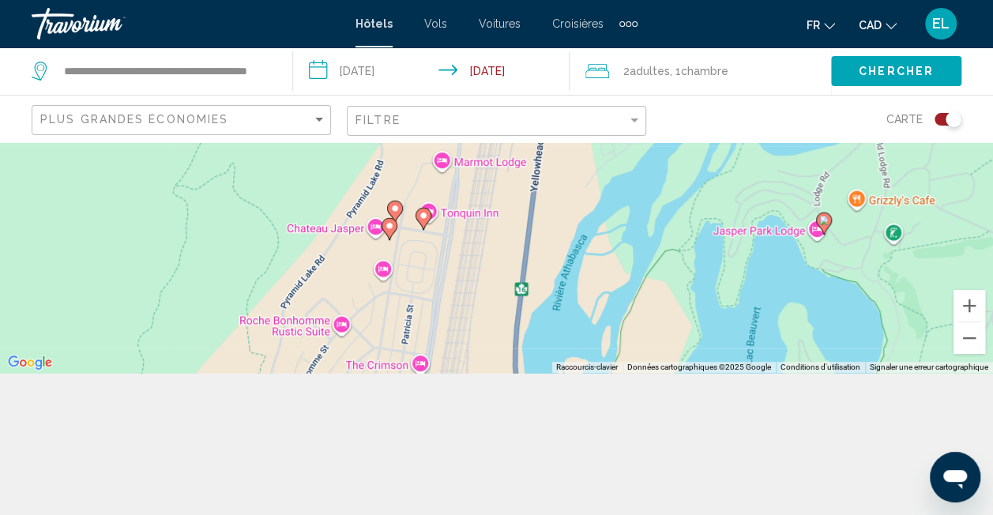
drag, startPoint x: 569, startPoint y: 315, endPoint x: 559, endPoint y: 80, distance: 235.6
click at [559, 80] on div "**********" at bounding box center [496, 257] width 993 height 515
click at [417, 360] on image "Main content" at bounding box center [418, 359] width 9 height 9
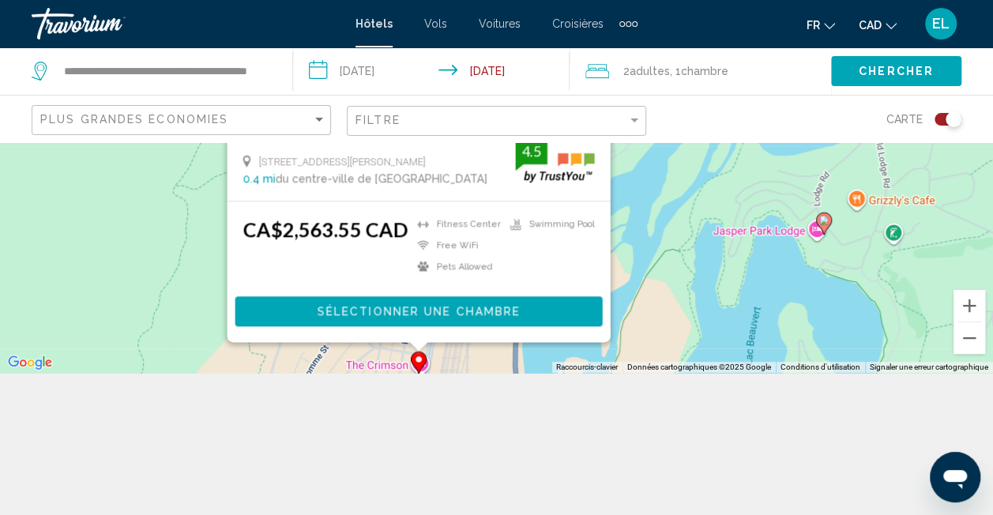
scroll to position [0, 0]
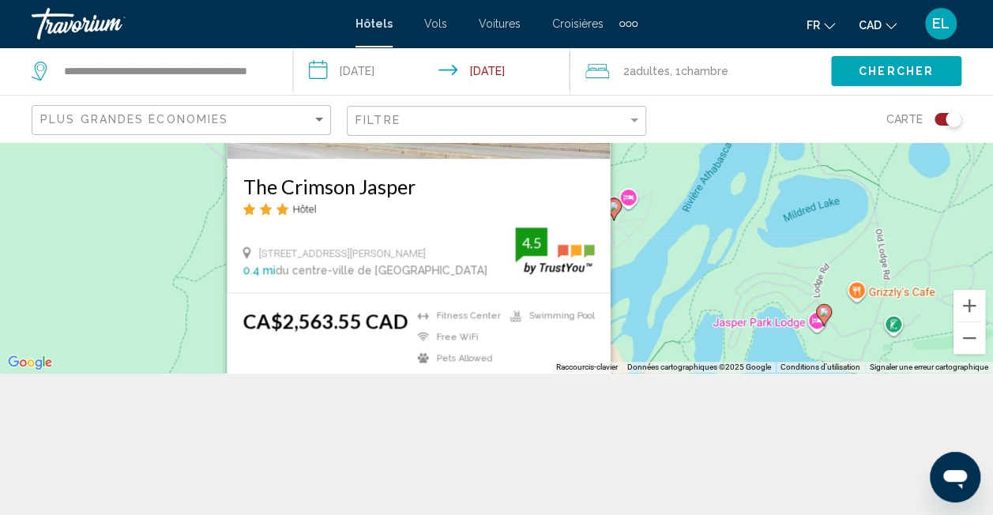
click at [654, 290] on div "Pour activer le glissement du marqueur avec le clavier, appuyez sur Alt+Entrée.…" at bounding box center [496, 186] width 993 height 373
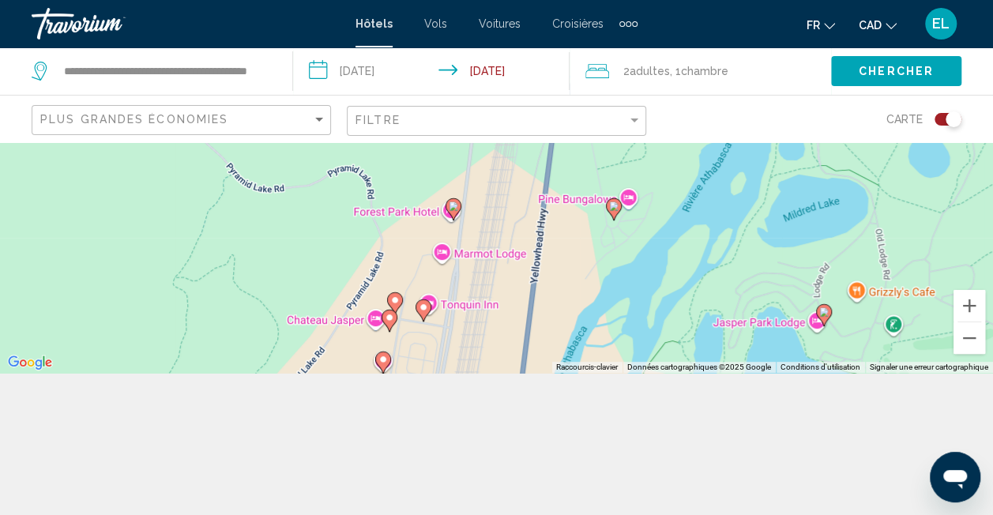
click at [386, 320] on image "Main content" at bounding box center [389, 317] width 9 height 9
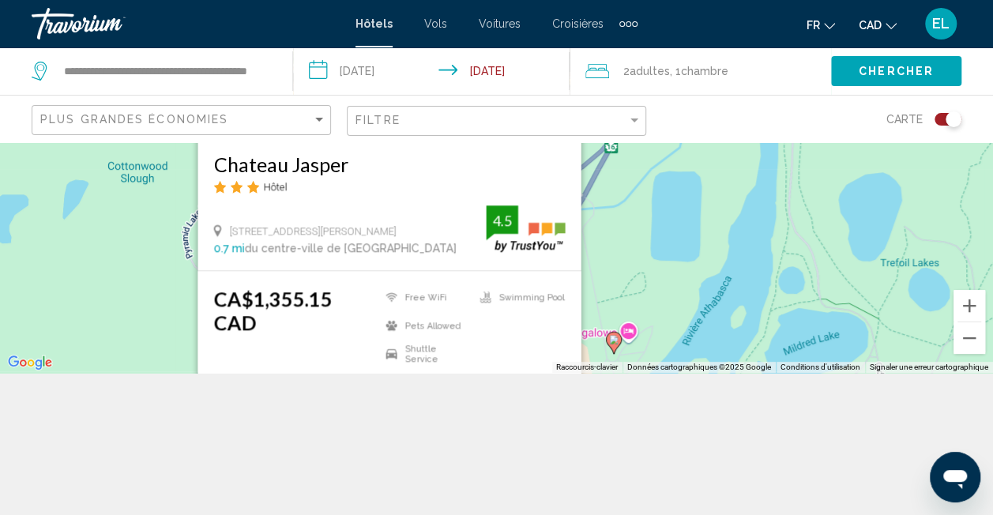
click at [612, 280] on div "Pour activer le glissement du marqueur avec le clavier, appuyez sur Alt+Entrée.…" at bounding box center [496, 186] width 993 height 373
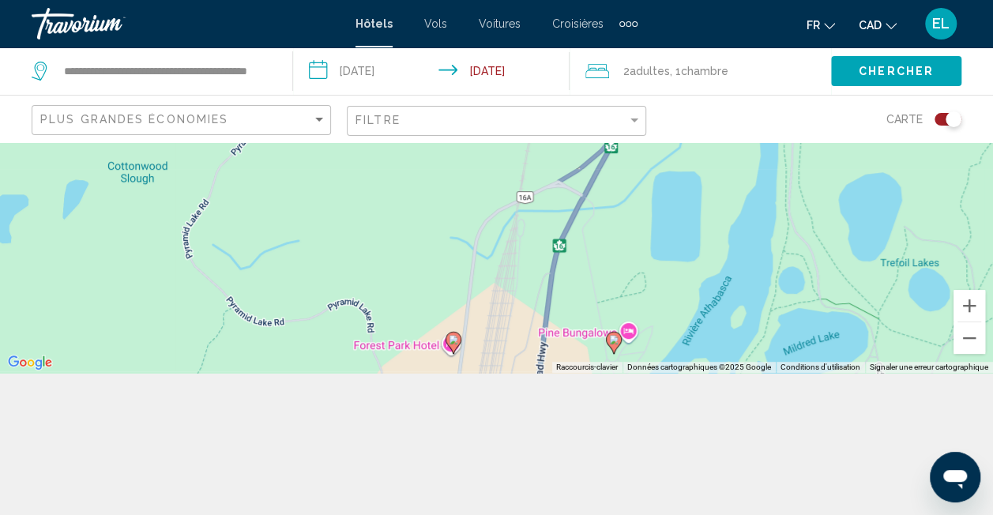
click at [455, 342] on image "Main content" at bounding box center [453, 339] width 9 height 9
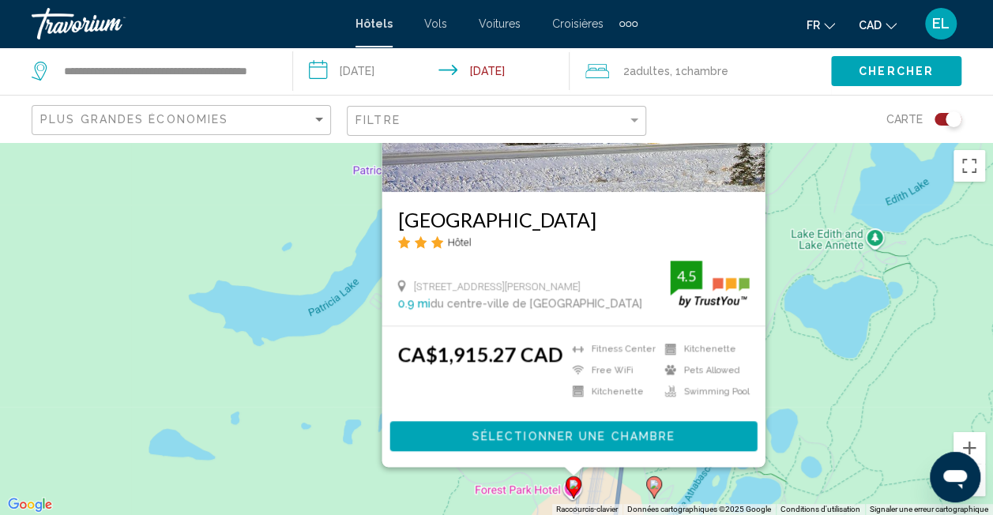
click at [277, 376] on div "Pour activer le glissement du marqueur avec le clavier, appuyez sur Alt+Entrée.…" at bounding box center [496, 328] width 993 height 373
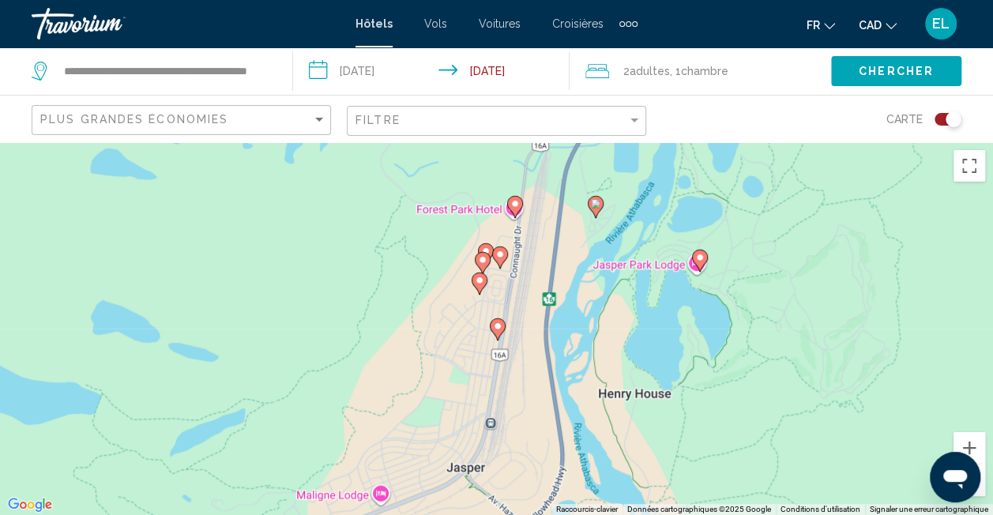
drag, startPoint x: 582, startPoint y: 340, endPoint x: 540, endPoint y: 107, distance: 235.9
click at [540, 142] on div "**********" at bounding box center [496, 399] width 993 height 515
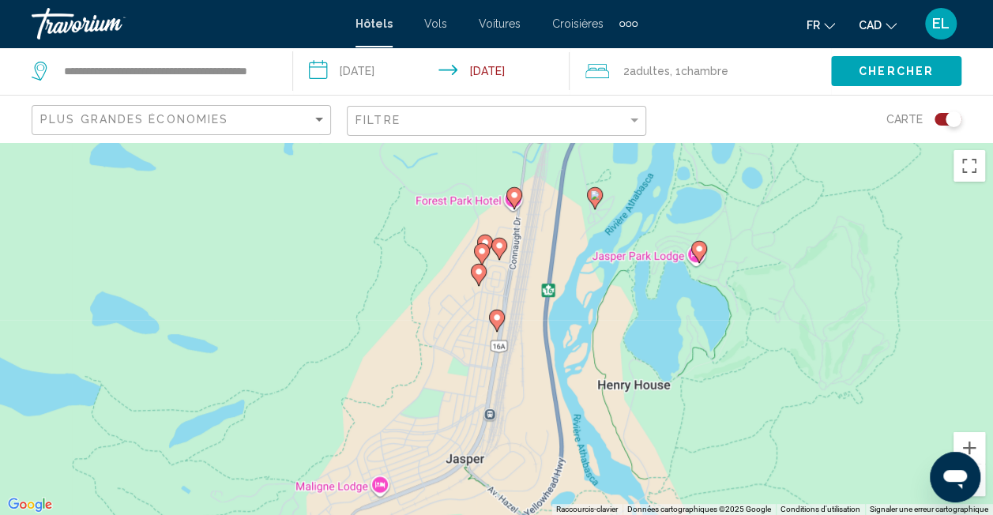
click at [476, 277] on icon "Main content" at bounding box center [478, 275] width 14 height 21
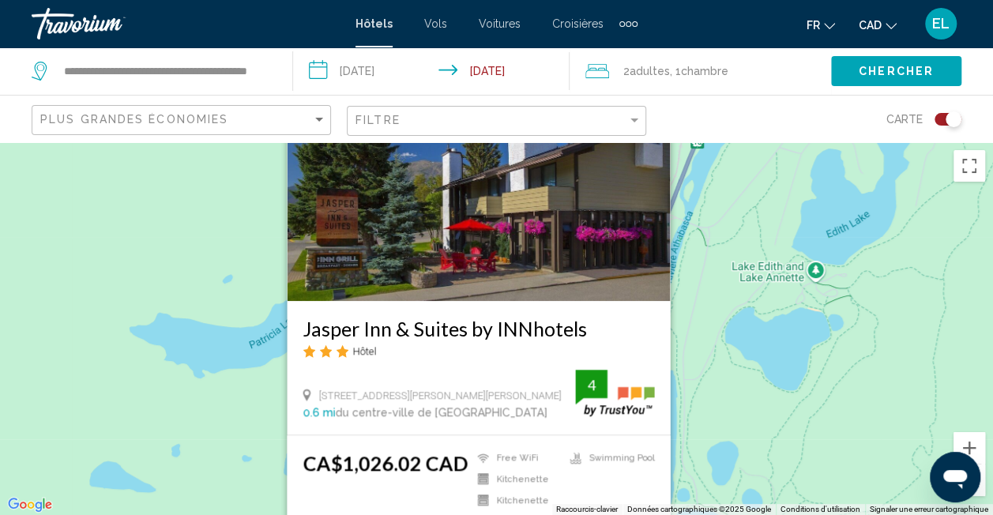
click at [696, 346] on div "Pour activer le glissement du marqueur avec le clavier, appuyez sur Alt+Entrée.…" at bounding box center [496, 328] width 993 height 373
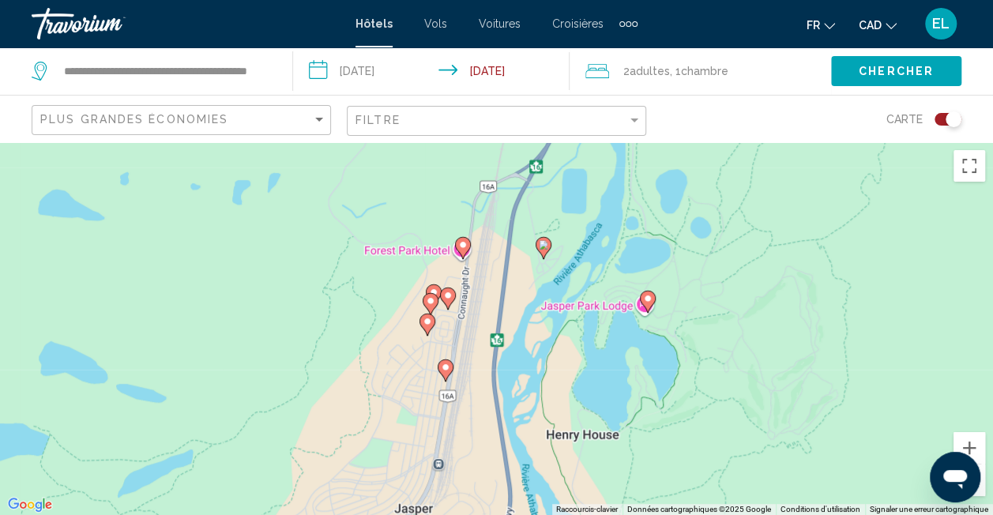
drag, startPoint x: 514, startPoint y: 454, endPoint x: 462, endPoint y: 179, distance: 278.9
click at [462, 179] on div "Pour activer le glissement du marqueur avec le clavier, appuyez sur Alt+Entrée.…" at bounding box center [496, 328] width 993 height 373
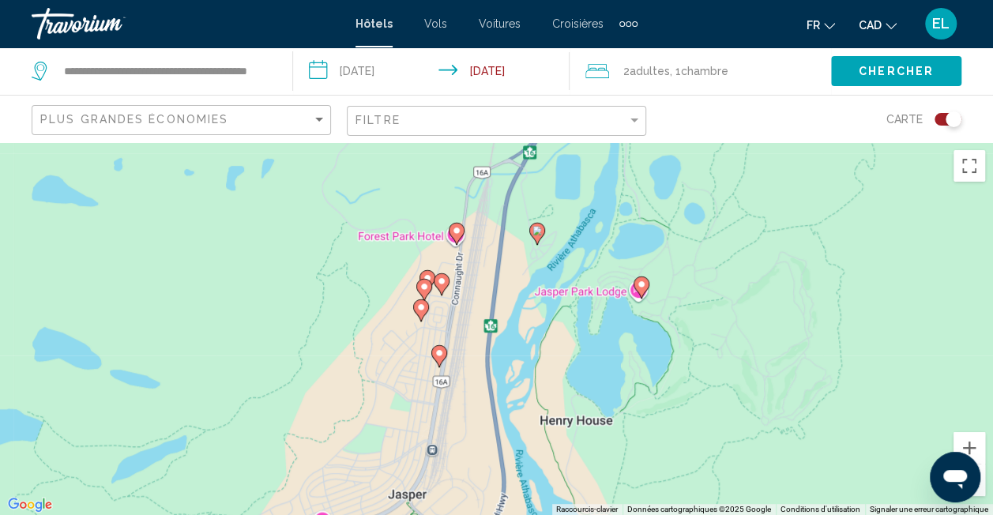
click at [427, 292] on icon "Main content" at bounding box center [423, 290] width 14 height 21
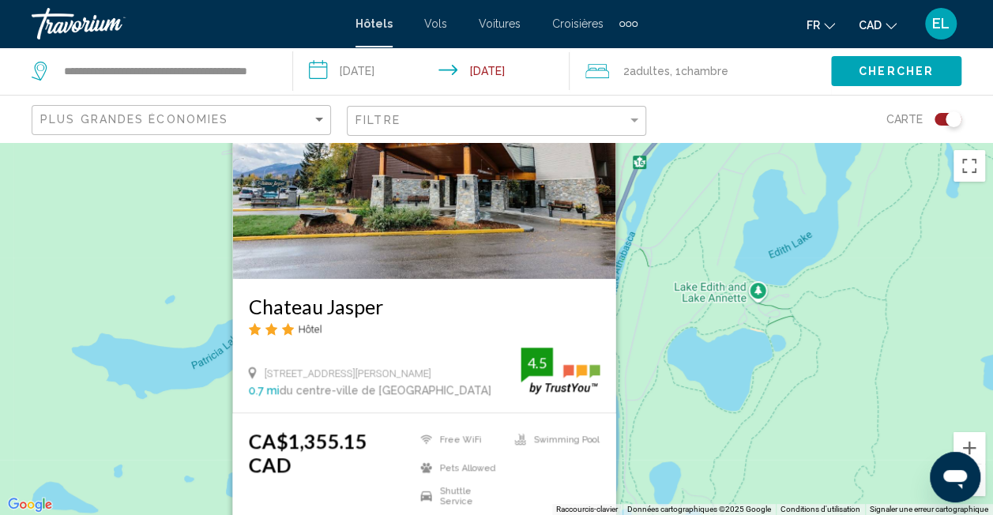
click at [653, 321] on div "Pour activer le glissement du marqueur avec le clavier, appuyez sur Alt+Entrée.…" at bounding box center [496, 328] width 993 height 373
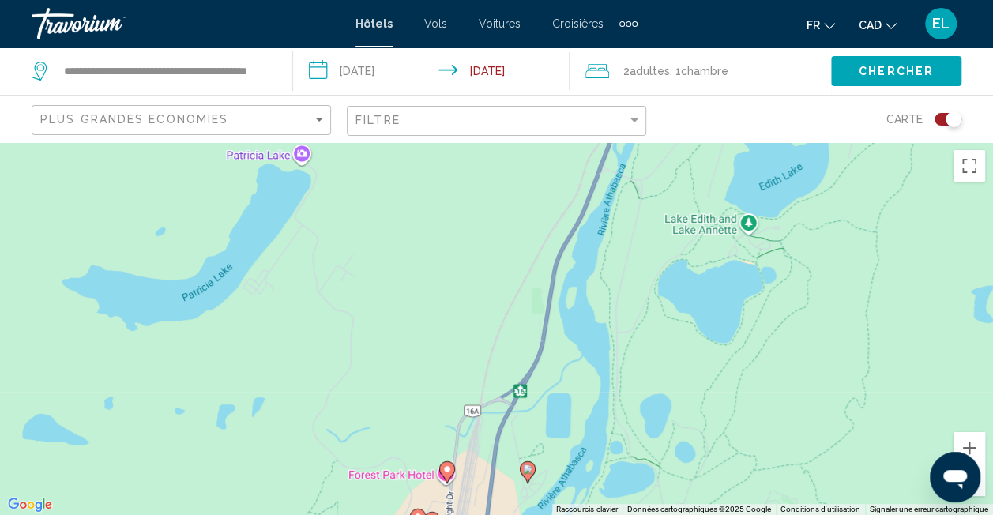
drag, startPoint x: 520, startPoint y: 376, endPoint x: 490, endPoint y: 216, distance: 162.4
click at [490, 216] on div "Pour activer le glissement du marqueur avec le clavier, appuyez sur Alt+Entrée.…" at bounding box center [496, 328] width 993 height 373
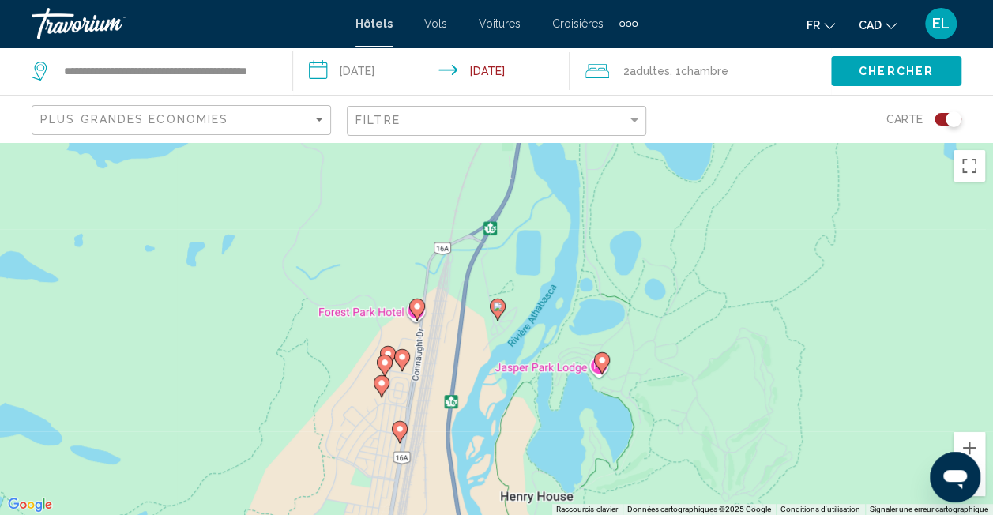
click at [389, 347] on icon "Main content" at bounding box center [387, 357] width 14 height 21
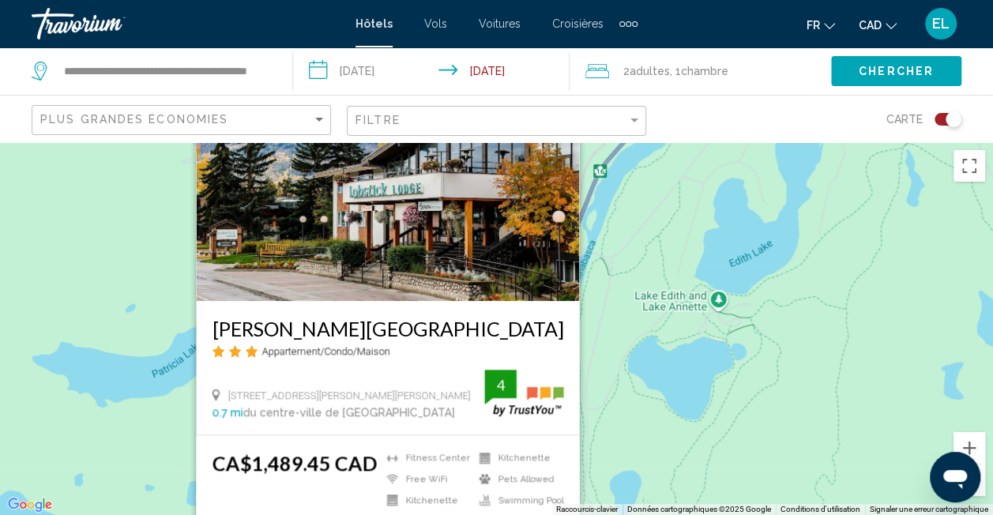
drag, startPoint x: 575, startPoint y: 342, endPoint x: 613, endPoint y: 333, distance: 38.9
click at [583, 341] on div "Pour activer le glissement du marqueur avec le clavier, appuyez sur Alt+Entrée.…" at bounding box center [496, 328] width 993 height 373
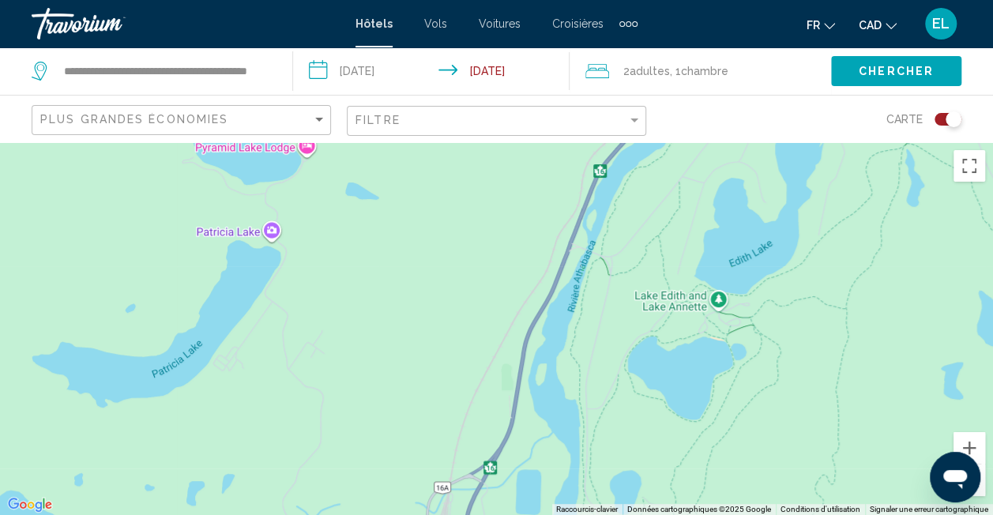
drag, startPoint x: 613, startPoint y: 333, endPoint x: 427, endPoint y: 381, distance: 192.4
click at [427, 381] on div "Pour activer le glissement du marqueur avec le clavier, appuyez sur Alt+Entrée.…" at bounding box center [496, 328] width 993 height 373
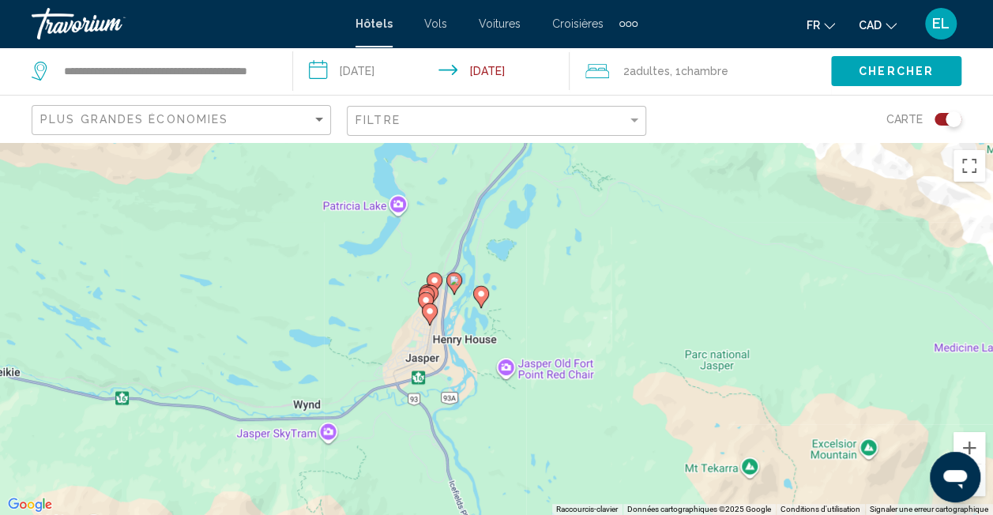
drag, startPoint x: 540, startPoint y: 401, endPoint x: 551, endPoint y: 236, distance: 164.8
click at [551, 236] on div "Pour activer le glissement du marqueur avec le clavier, appuyez sur Alt+Entrée.…" at bounding box center [496, 328] width 993 height 373
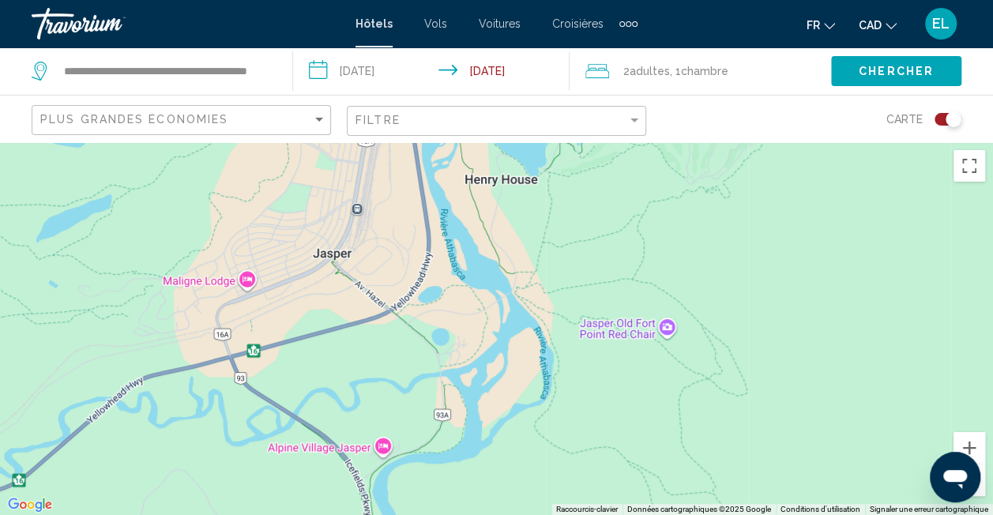
drag, startPoint x: 445, startPoint y: 260, endPoint x: 479, endPoint y: 494, distance: 236.3
click at [479, 494] on div "Main content" at bounding box center [496, 328] width 993 height 373
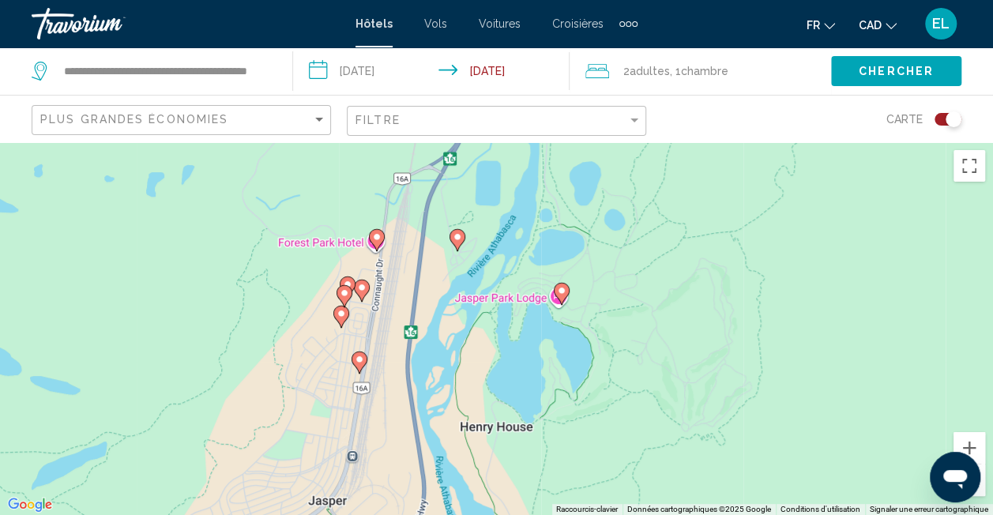
drag, startPoint x: 466, startPoint y: 310, endPoint x: 459, endPoint y: 446, distance: 136.1
click at [459, 446] on div "Pour activer le glissement du marqueur avec le clavier, appuyez sur Alt+Entrée.…" at bounding box center [496, 328] width 993 height 373
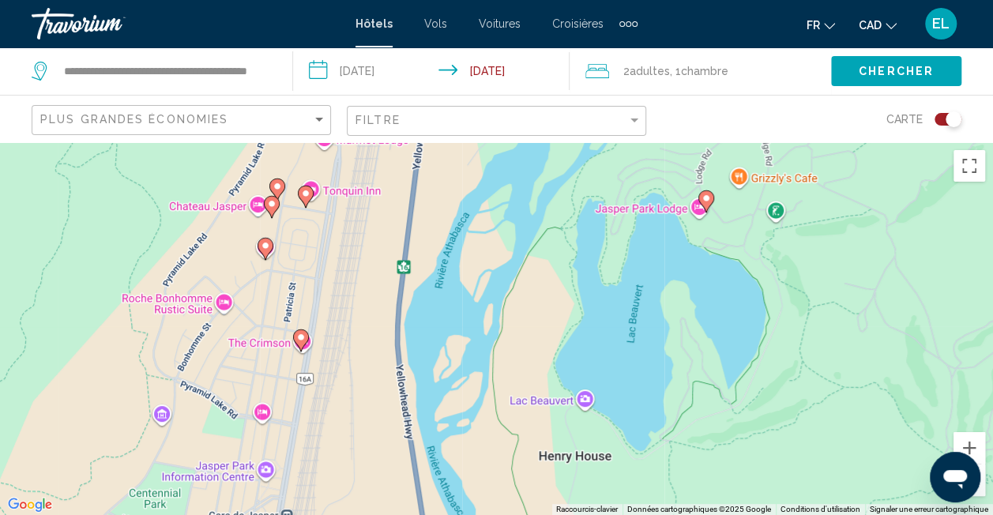
click at [300, 338] on image "Main content" at bounding box center [300, 337] width 9 height 9
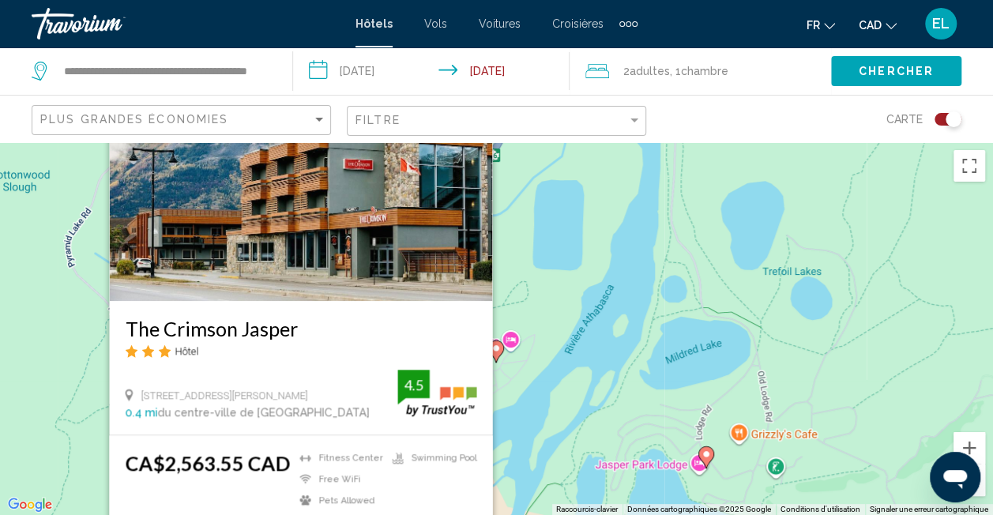
click at [611, 314] on div "Pour activer le glissement du marqueur avec le clavier, appuyez sur Alt+Entrée.…" at bounding box center [496, 328] width 993 height 373
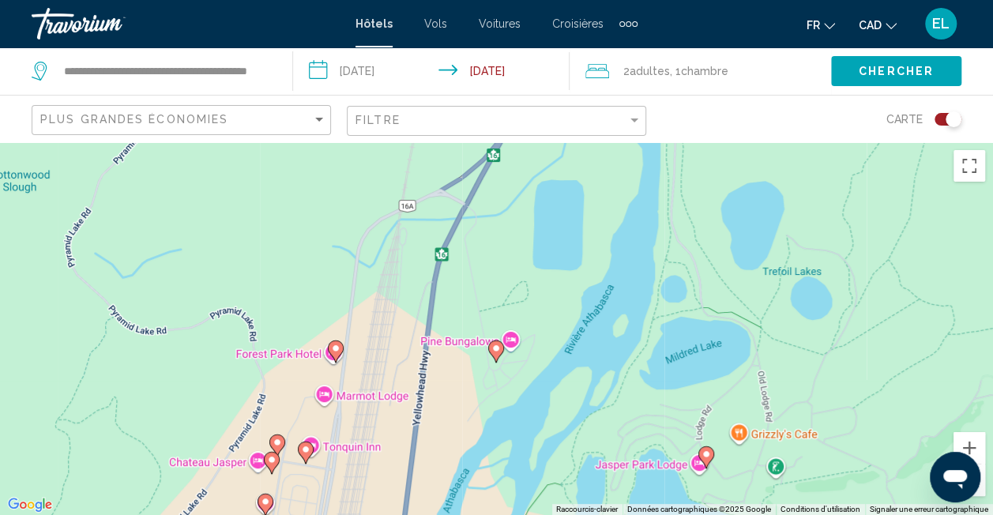
click at [303, 450] on image "Main content" at bounding box center [305, 449] width 9 height 9
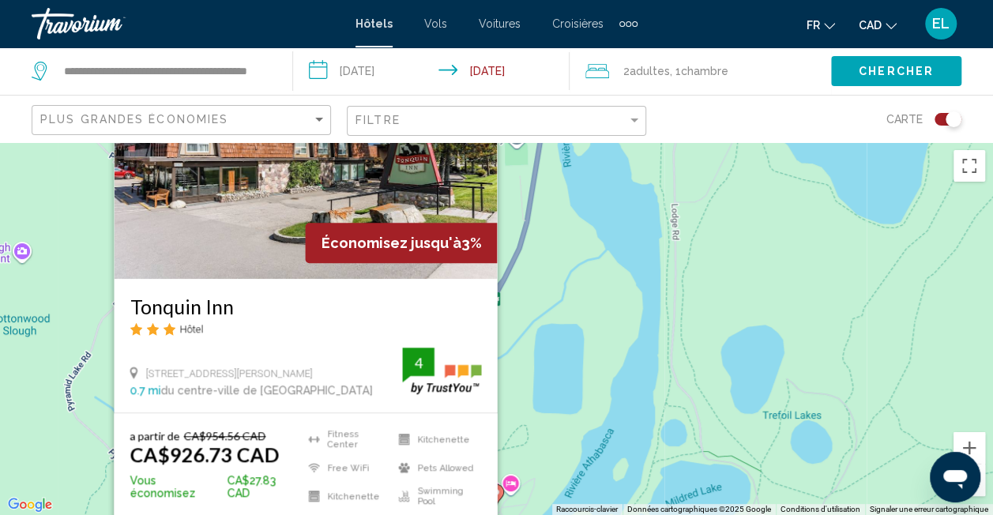
click at [619, 335] on div "Pour activer le glissement du marqueur avec le clavier, appuyez sur Alt+Entrée.…" at bounding box center [496, 328] width 993 height 373
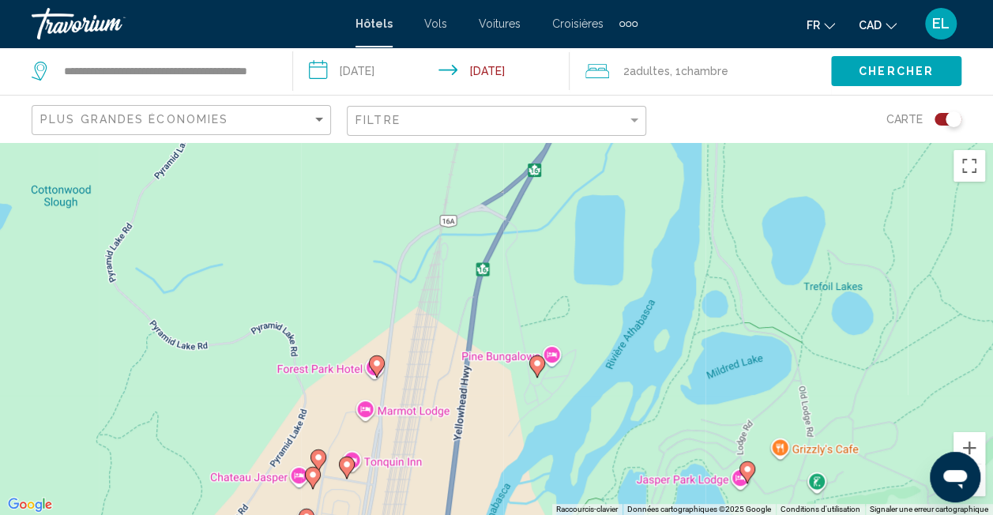
drag, startPoint x: 400, startPoint y: 452, endPoint x: 472, endPoint y: 258, distance: 206.8
click at [479, 250] on div "Pour activer le glissement du marqueur avec le clavier, appuyez sur Alt+Entrée.…" at bounding box center [496, 328] width 993 height 373
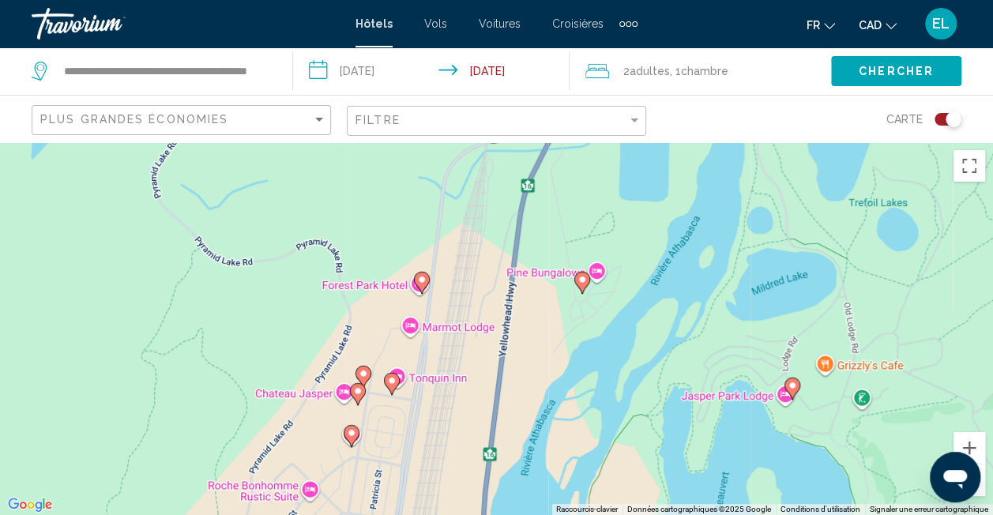
click at [365, 371] on image "Main content" at bounding box center [363, 373] width 9 height 9
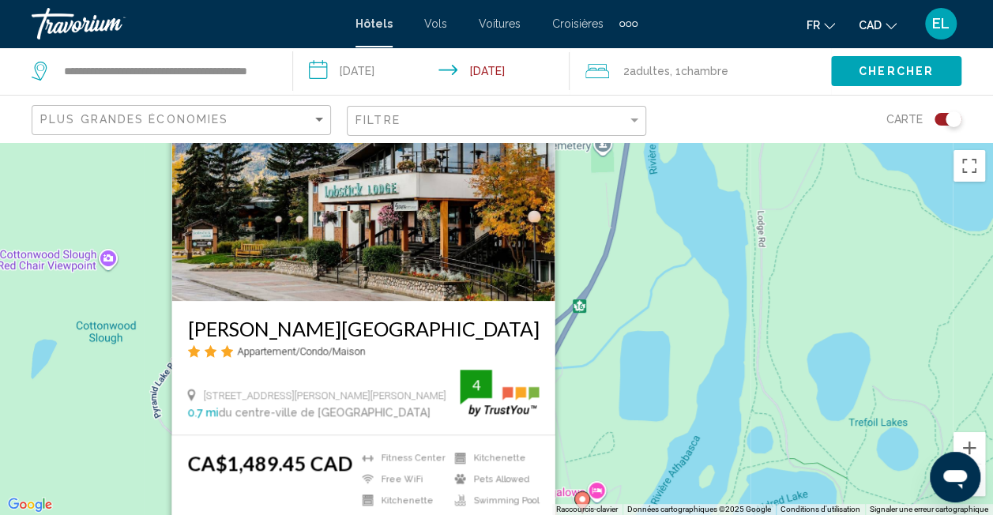
click at [600, 356] on div "Pour activer le glissement du marqueur avec le clavier, appuyez sur Alt+Entrée.…" at bounding box center [496, 328] width 993 height 373
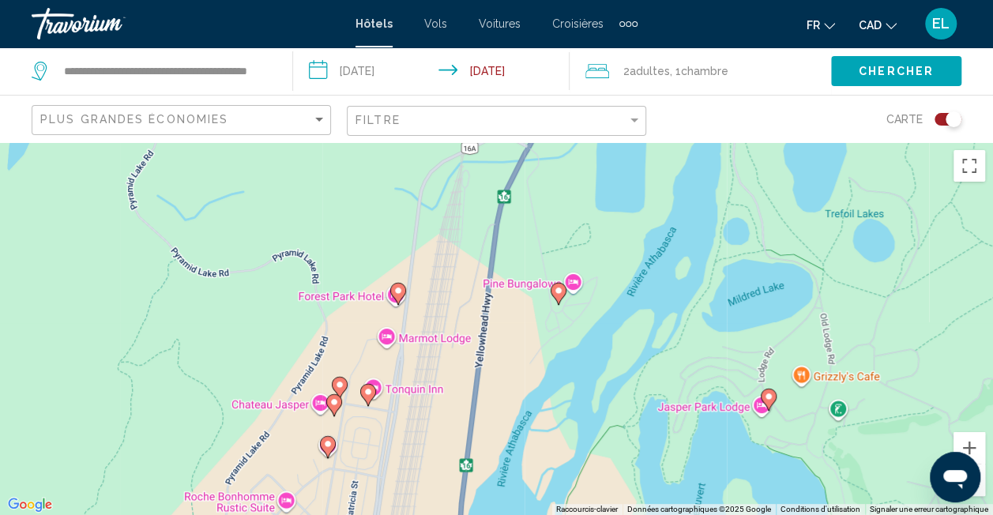
drag, startPoint x: 377, startPoint y: 451, endPoint x: 335, endPoint y: 248, distance: 207.3
click at [352, 231] on div "Pour activer le glissement du marqueur avec le clavier, appuyez sur Alt+Entrée.…" at bounding box center [496, 328] width 993 height 373
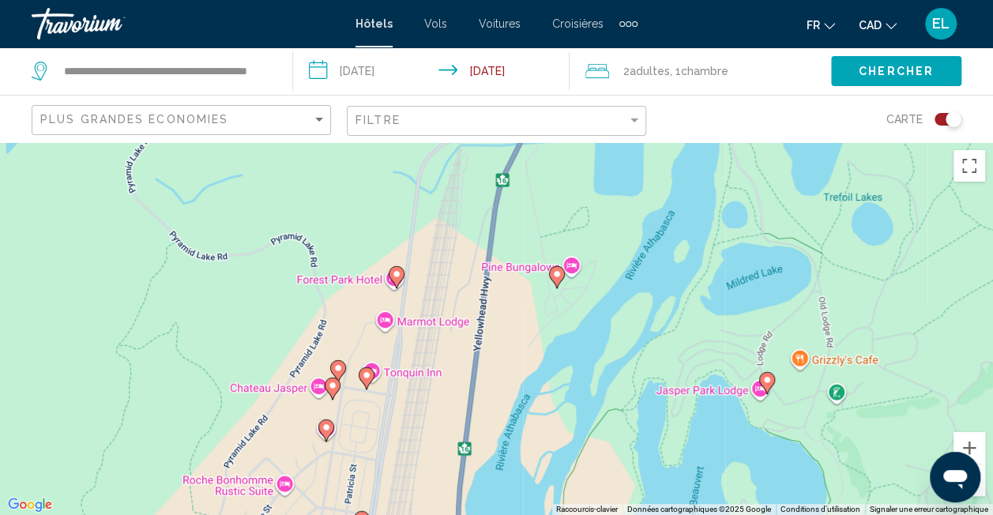
click at [326, 389] on icon "Main content" at bounding box center [332, 388] width 14 height 21
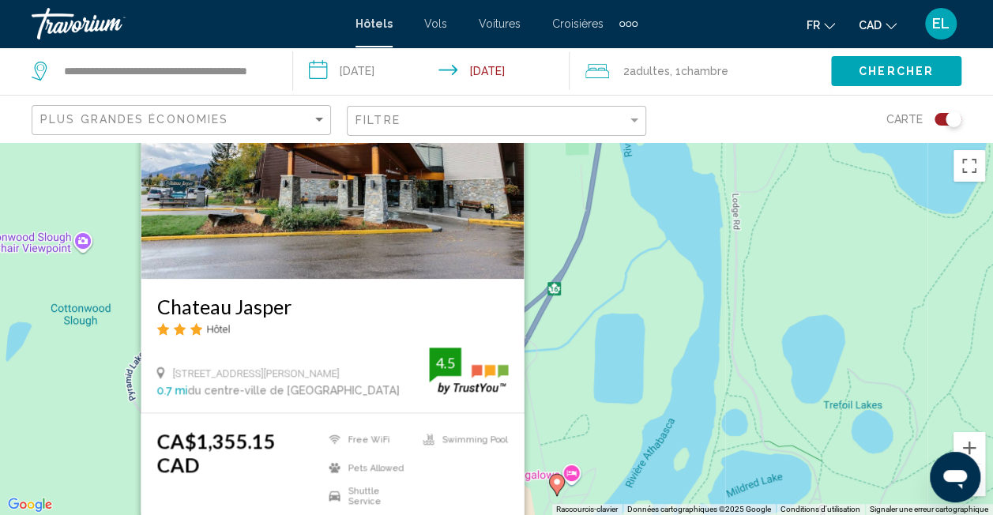
click at [585, 321] on div "Pour activer le glissement du marqueur avec le clavier, appuyez sur Alt+Entrée.…" at bounding box center [496, 328] width 993 height 373
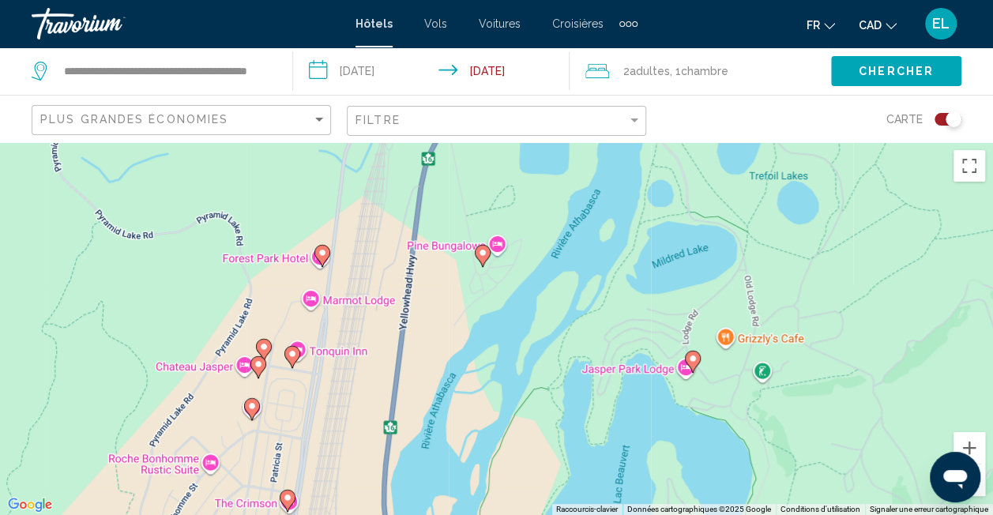
drag, startPoint x: 416, startPoint y: 337, endPoint x: 349, endPoint y: 247, distance: 112.4
click at [376, 222] on div "Pour activer le glissement du marqueur avec le clavier, appuyez sur Alt+Entrée.…" at bounding box center [496, 328] width 993 height 373
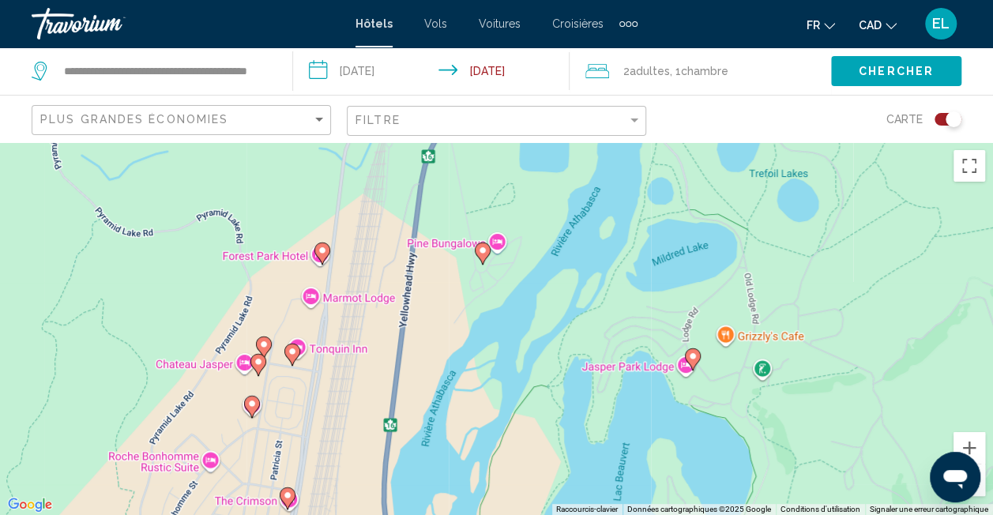
click at [294, 352] on image "Main content" at bounding box center [292, 351] width 9 height 9
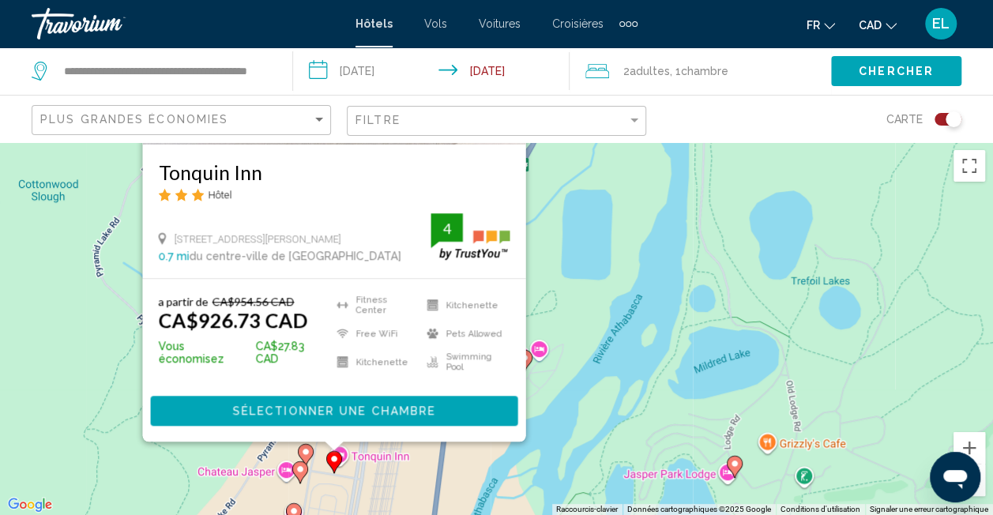
drag, startPoint x: 585, startPoint y: 357, endPoint x: 635, endPoint y: 191, distance: 173.5
click at [635, 191] on div "Pour activer le glissement du marqueur avec le clavier, appuyez sur Alt+Entrée.…" at bounding box center [496, 328] width 993 height 373
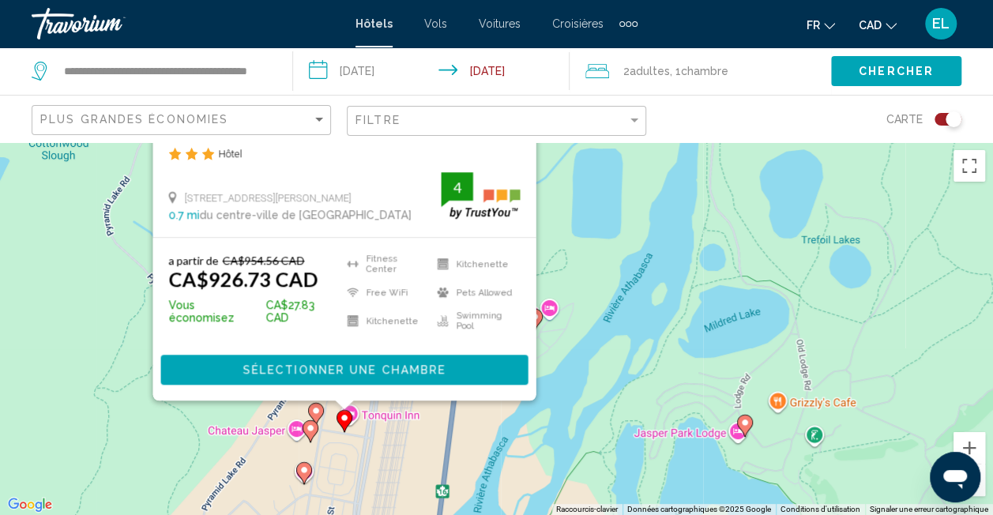
click at [414, 370] on span "Sélectionner une chambre" at bounding box center [344, 370] width 203 height 13
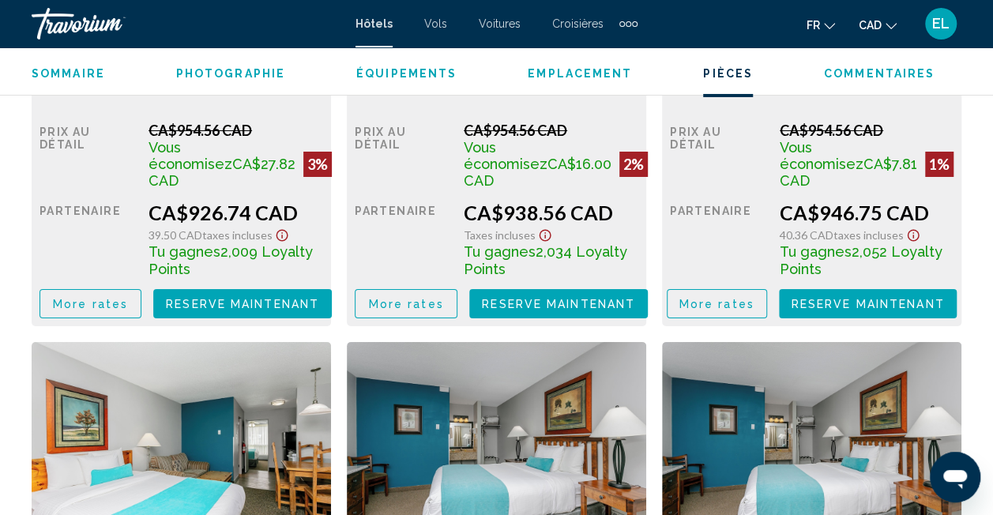
scroll to position [2541, 0]
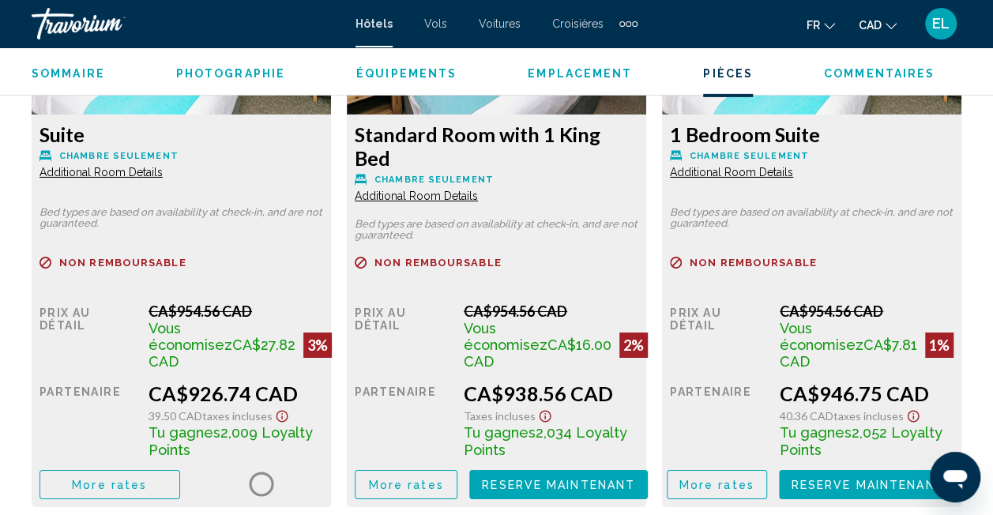
scroll to position [2699, 0]
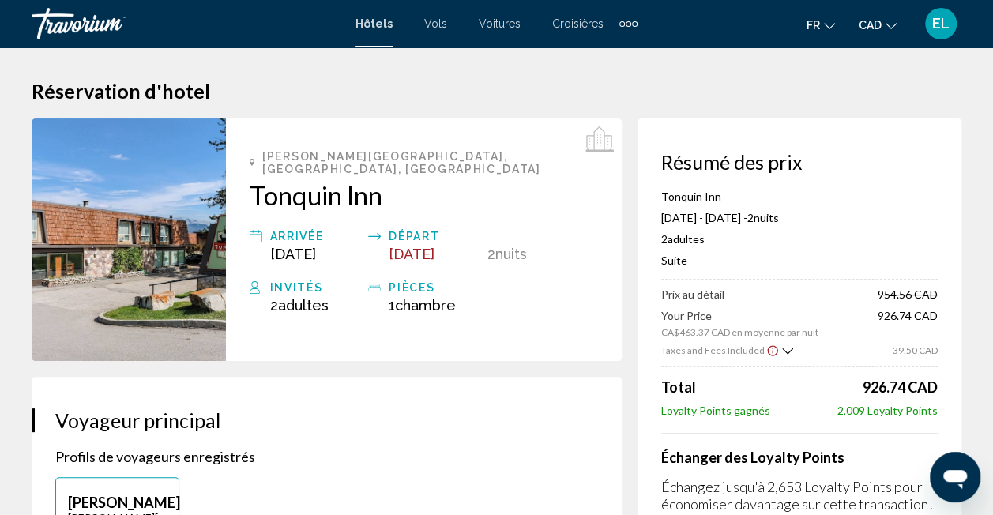
click at [800, 397] on div "Prix au détail 954.56 CAD Your Price CA$463.37 CAD en moyenne par nuit 926.74 C…" at bounding box center [799, 353] width 277 height 130
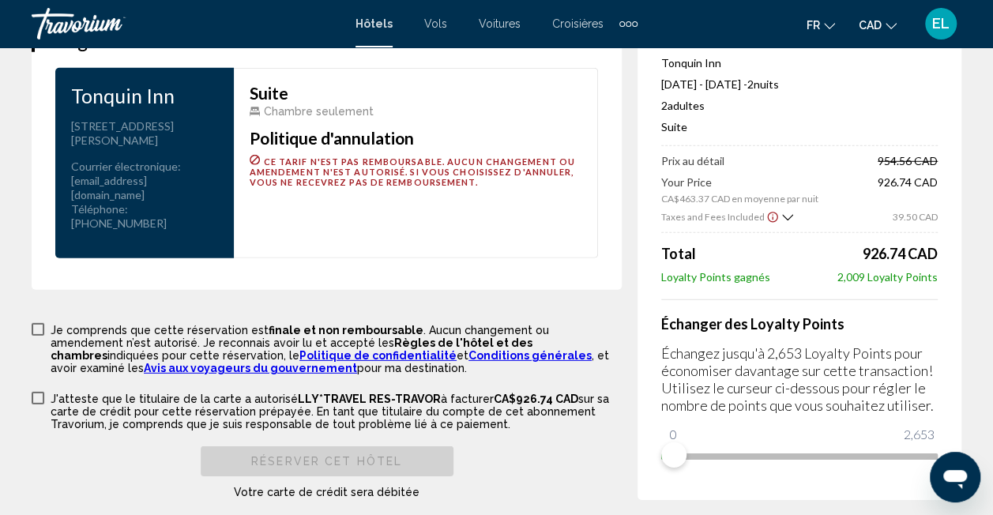
scroll to position [2160, 0]
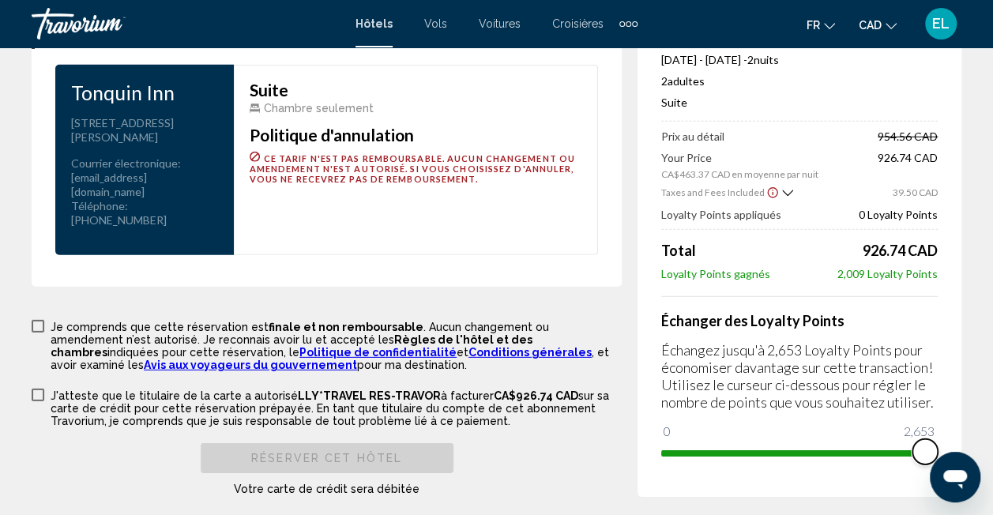
drag, startPoint x: 668, startPoint y: 437, endPoint x: 931, endPoint y: 439, distance: 262.3
click at [931, 439] on span "Main content" at bounding box center [925, 451] width 25 height 25
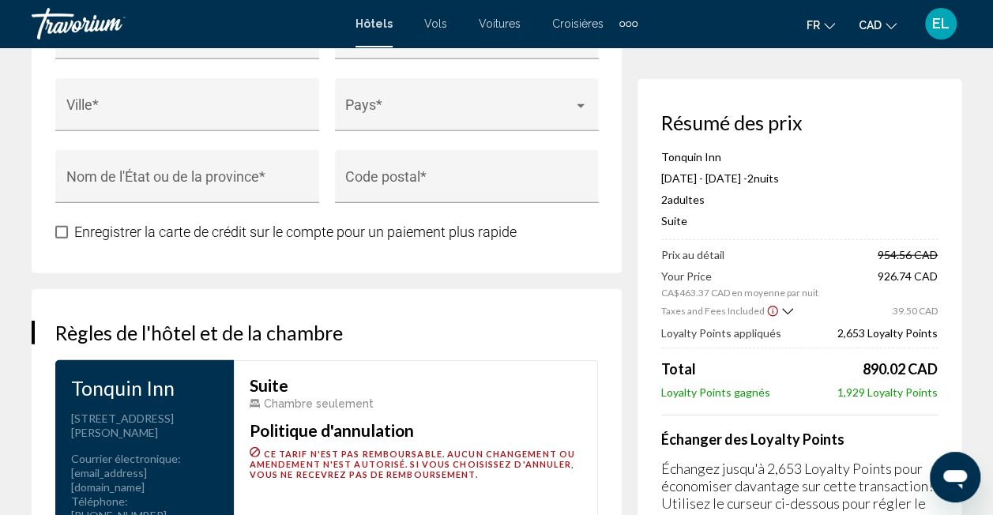
scroll to position [2002, 0]
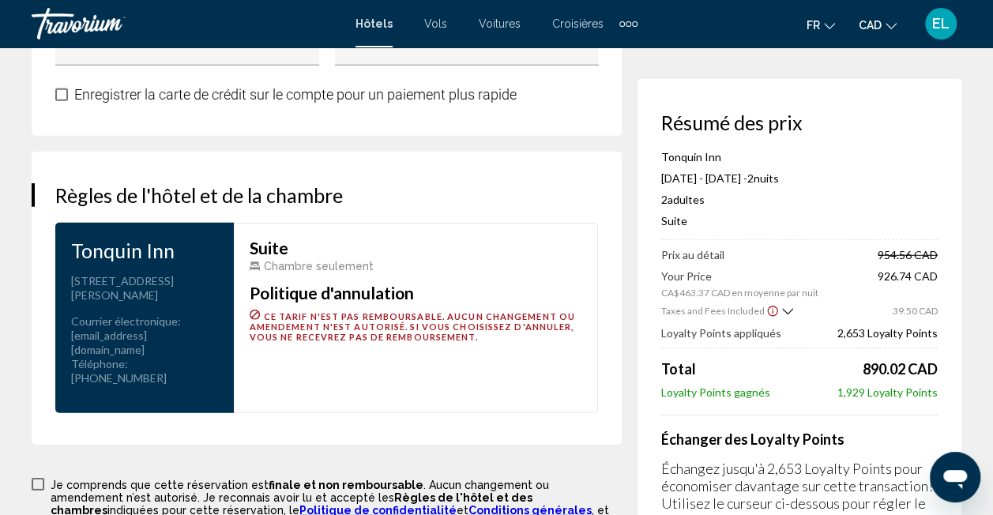
click at [782, 370] on div "Total 890.02 CAD" at bounding box center [799, 368] width 277 height 17
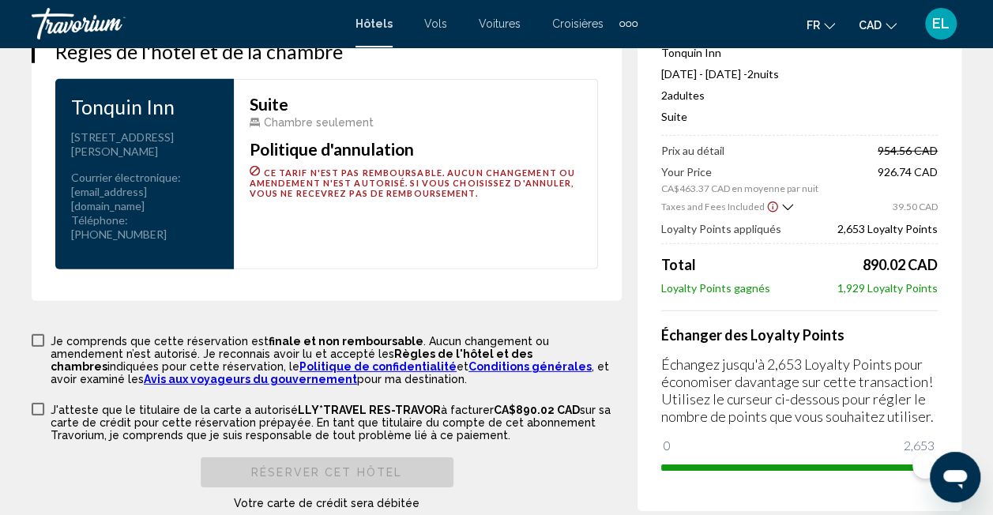
scroll to position [2160, 0]
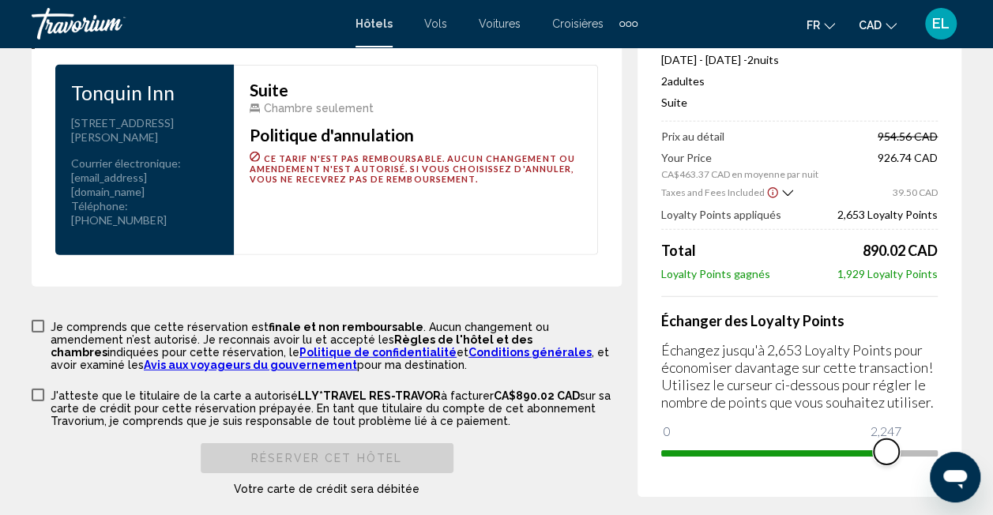
drag, startPoint x: 922, startPoint y: 438, endPoint x: 858, endPoint y: 440, distance: 64.0
click at [874, 440] on span "Main content" at bounding box center [886, 451] width 25 height 25
drag, startPoint x: 857, startPoint y: 439, endPoint x: 793, endPoint y: 439, distance: 64.0
click at [793, 439] on span "Main content" at bounding box center [793, 451] width 25 height 25
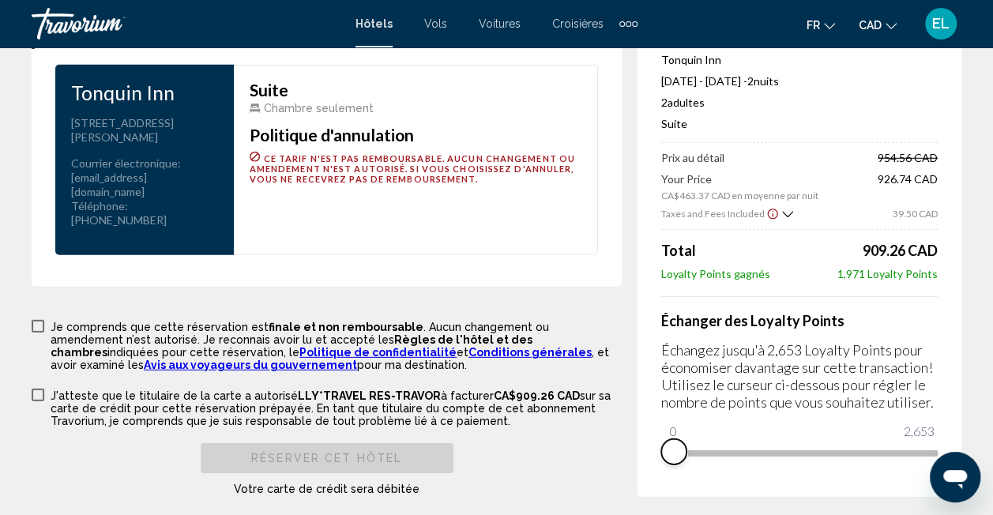
drag, startPoint x: 793, startPoint y: 439, endPoint x: 649, endPoint y: 439, distance: 144.6
click at [649, 439] on div "Résumé des prix Tonquin Inn [DATE] - [DATE] - 2 nuit nuits 2 Adulte Adultes , 0…" at bounding box center [800, 239] width 324 height 515
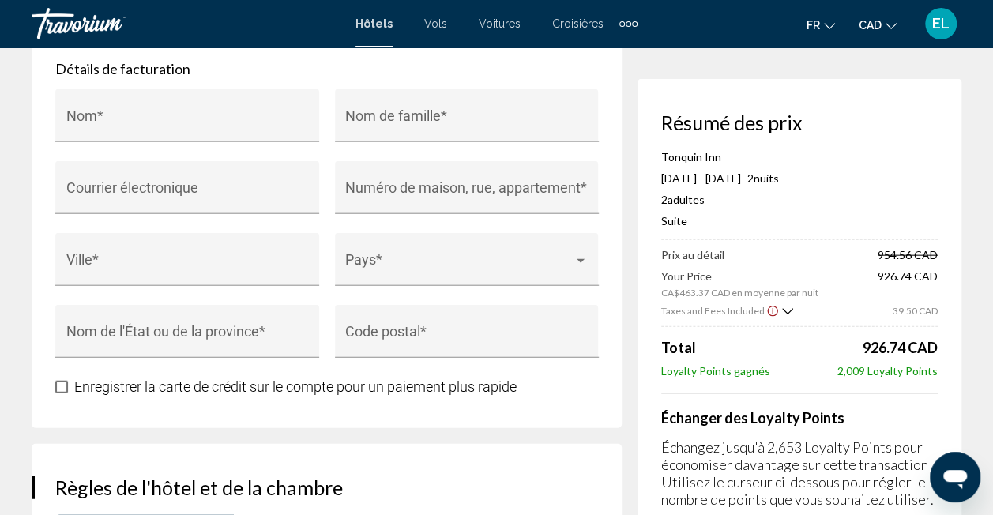
scroll to position [1686, 0]
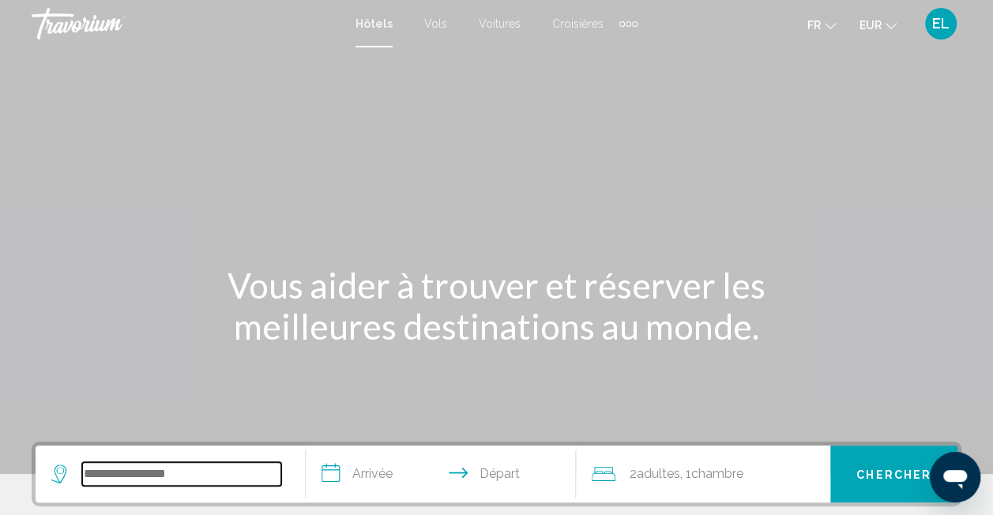
click at [250, 476] on input "Search widget" at bounding box center [181, 474] width 199 height 24
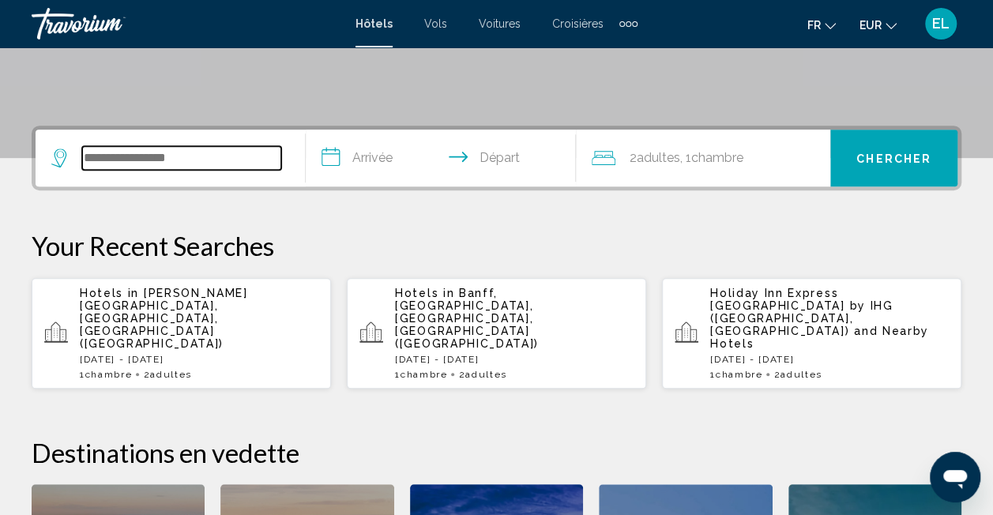
scroll to position [390, 0]
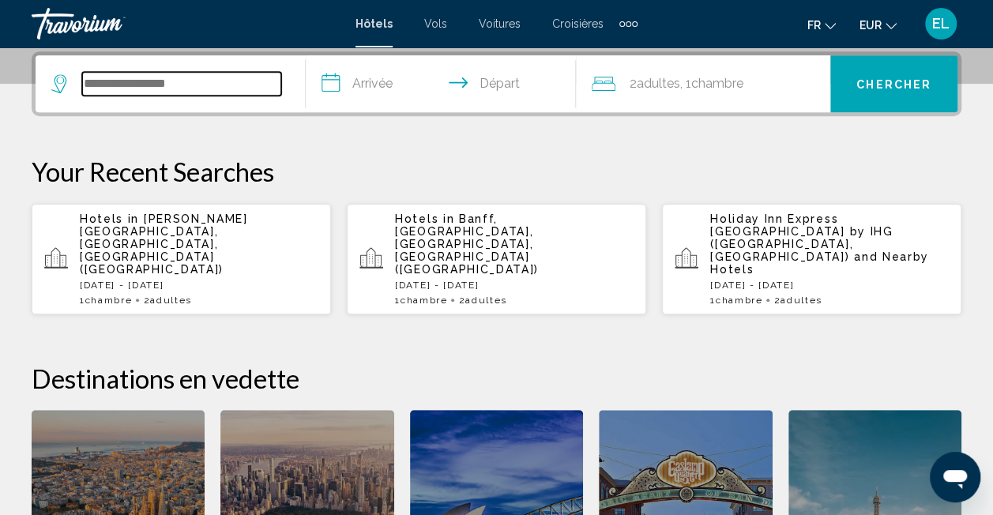
click at [169, 81] on input "Search widget" at bounding box center [181, 84] width 199 height 24
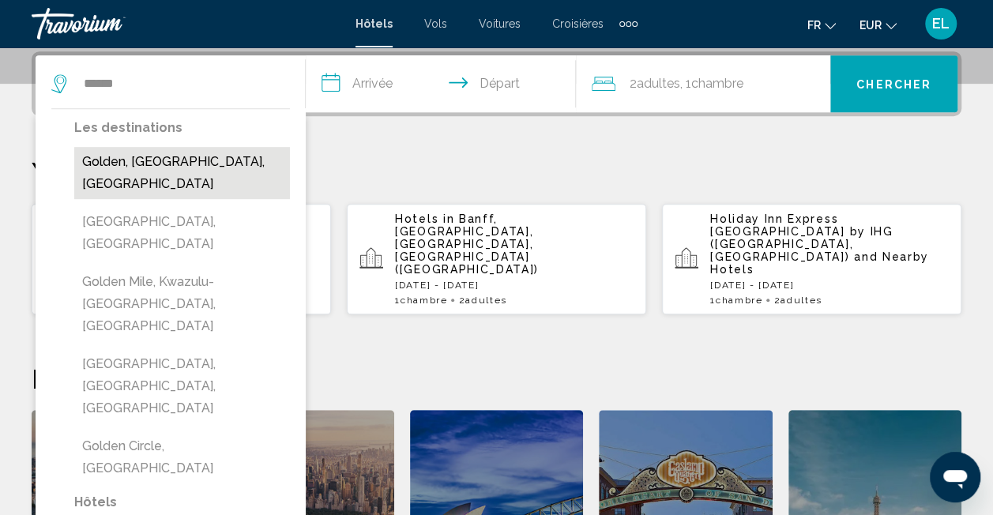
click at [134, 172] on button "Golden, BC, Canada" at bounding box center [182, 173] width 216 height 52
type input "**********"
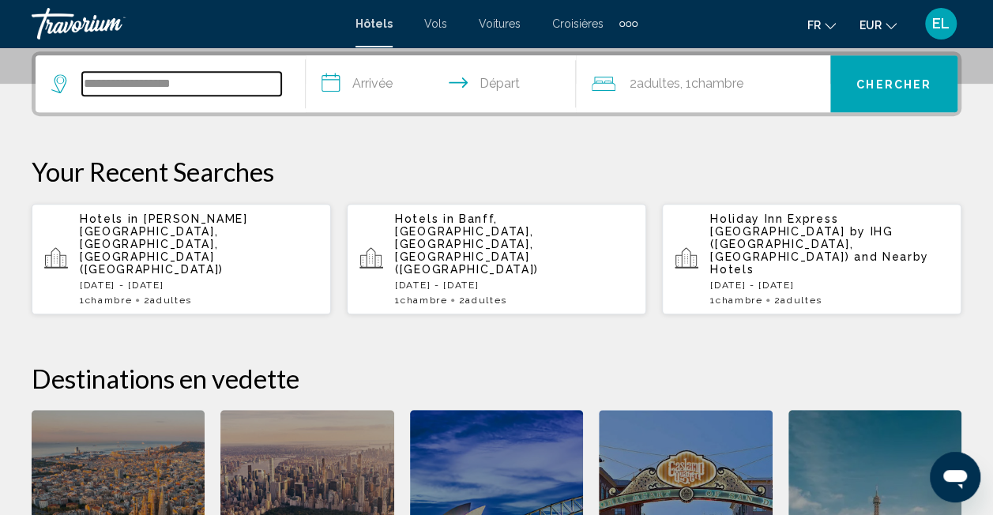
click at [208, 84] on input "**********" at bounding box center [181, 84] width 199 height 24
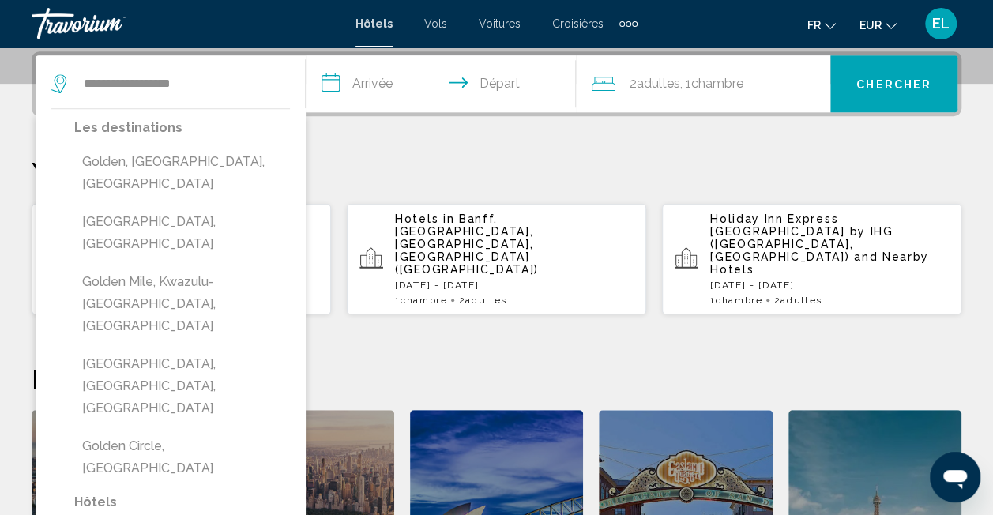
click at [356, 85] on input "**********" at bounding box center [444, 86] width 277 height 62
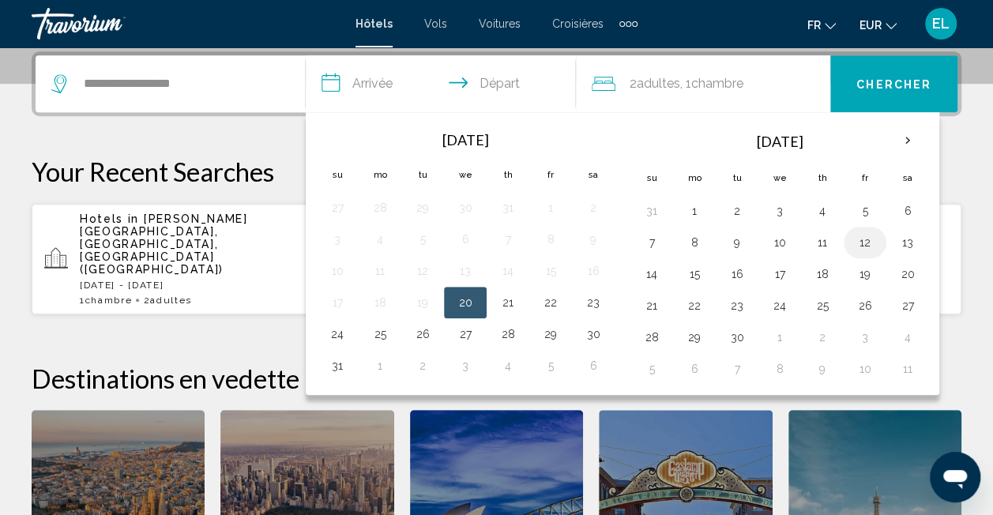
click at [858, 243] on button "12" at bounding box center [865, 242] width 25 height 22
click at [898, 243] on button "13" at bounding box center [907, 242] width 25 height 22
type input "**********"
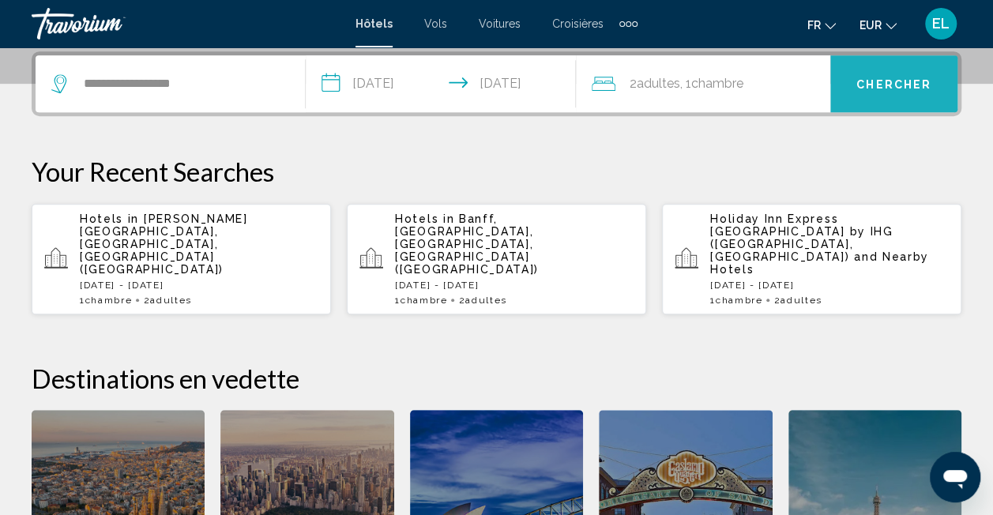
click at [926, 80] on span "Chercher" at bounding box center [893, 84] width 75 height 13
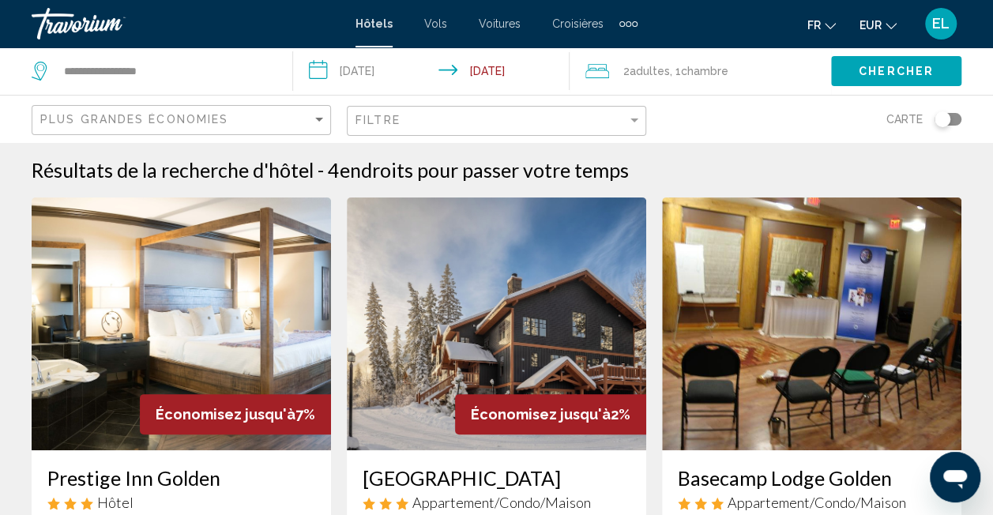
click at [376, 73] on input "**********" at bounding box center [435, 73] width 284 height 52
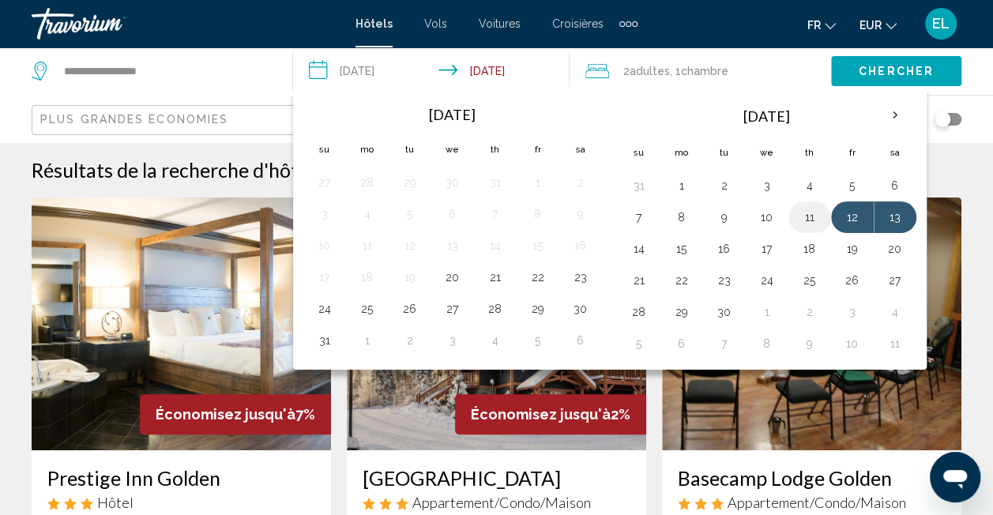
click at [809, 212] on button "11" at bounding box center [809, 217] width 25 height 22
click at [840, 214] on button "12" at bounding box center [852, 217] width 25 height 22
type input "**********"
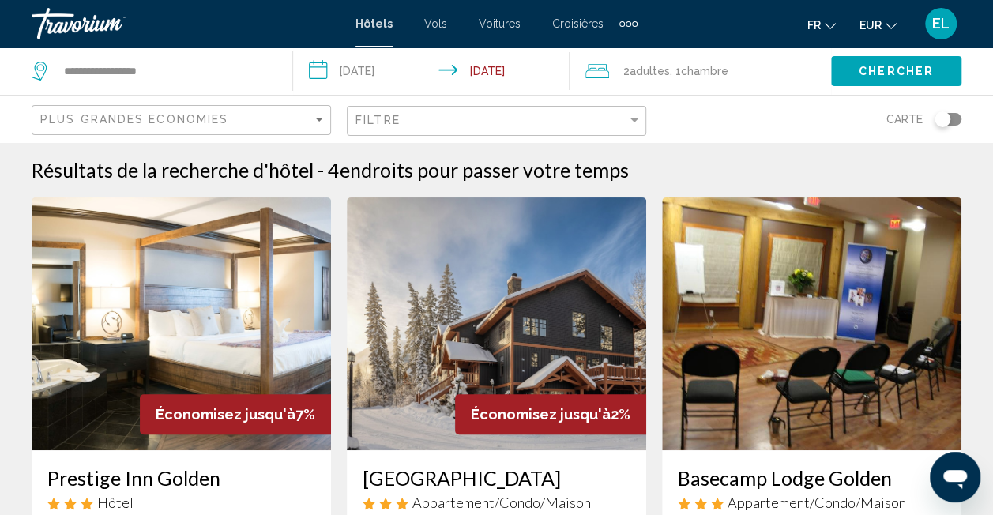
click at [880, 76] on span "Chercher" at bounding box center [896, 72] width 75 height 13
